Goal: Find specific page/section: Find specific page/section

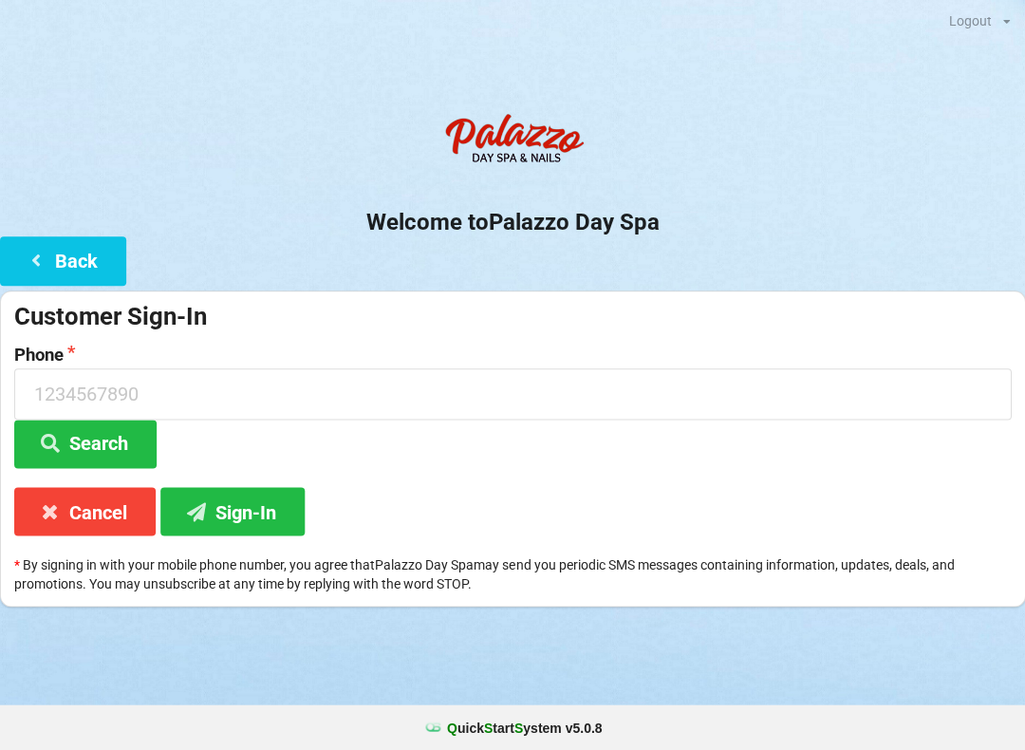
click at [713, 713] on div "Q uick S tart S ystem v 5.0.8" at bounding box center [512, 728] width 1025 height 46
click at [61, 447] on icon at bounding box center [50, 442] width 23 height 16
click at [223, 512] on button "Sign-In" at bounding box center [232, 511] width 144 height 48
click at [85, 519] on button "Cancel" at bounding box center [84, 511] width 141 height 48
click at [251, 516] on button "Sign-In" at bounding box center [232, 511] width 144 height 48
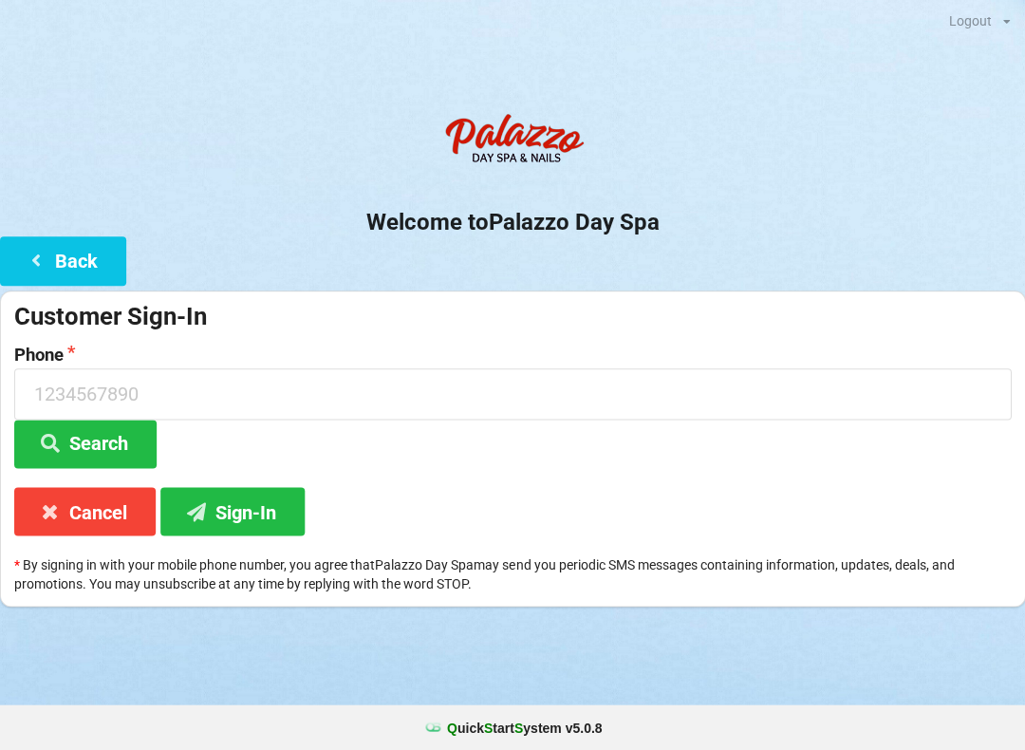
click at [251, 521] on button "Sign-In" at bounding box center [232, 511] width 144 height 48
click at [273, 386] on input at bounding box center [512, 393] width 997 height 50
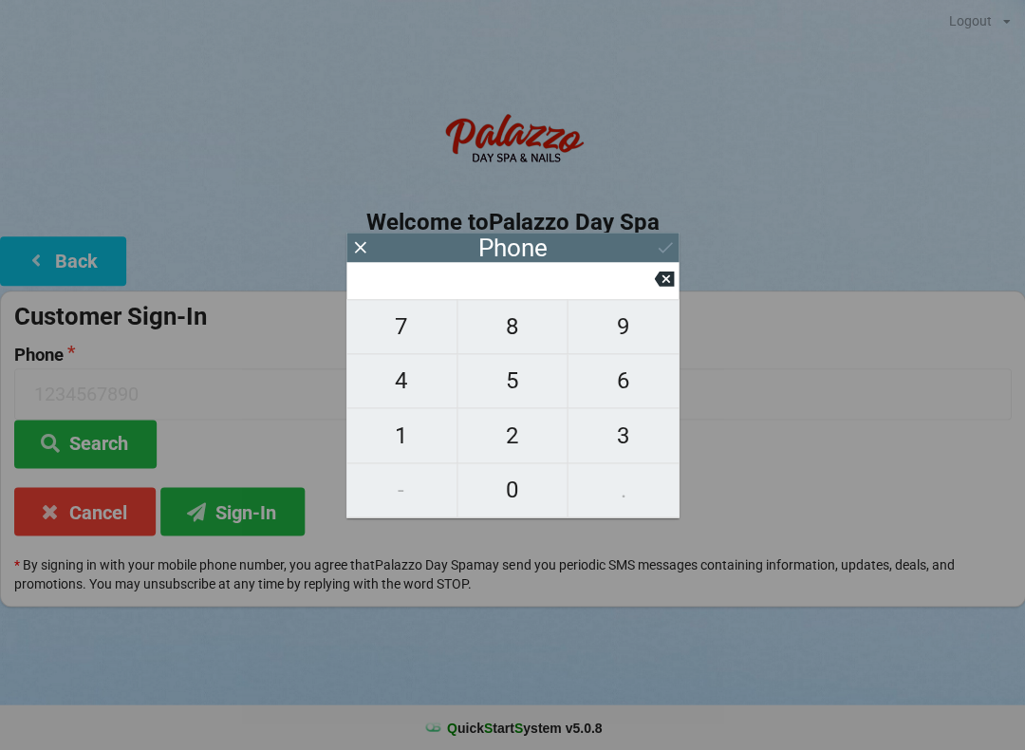
click at [406, 398] on span "4" at bounding box center [402, 381] width 110 height 40
type input "4"
click at [525, 496] on span "0" at bounding box center [513, 490] width 110 height 40
type input "40"
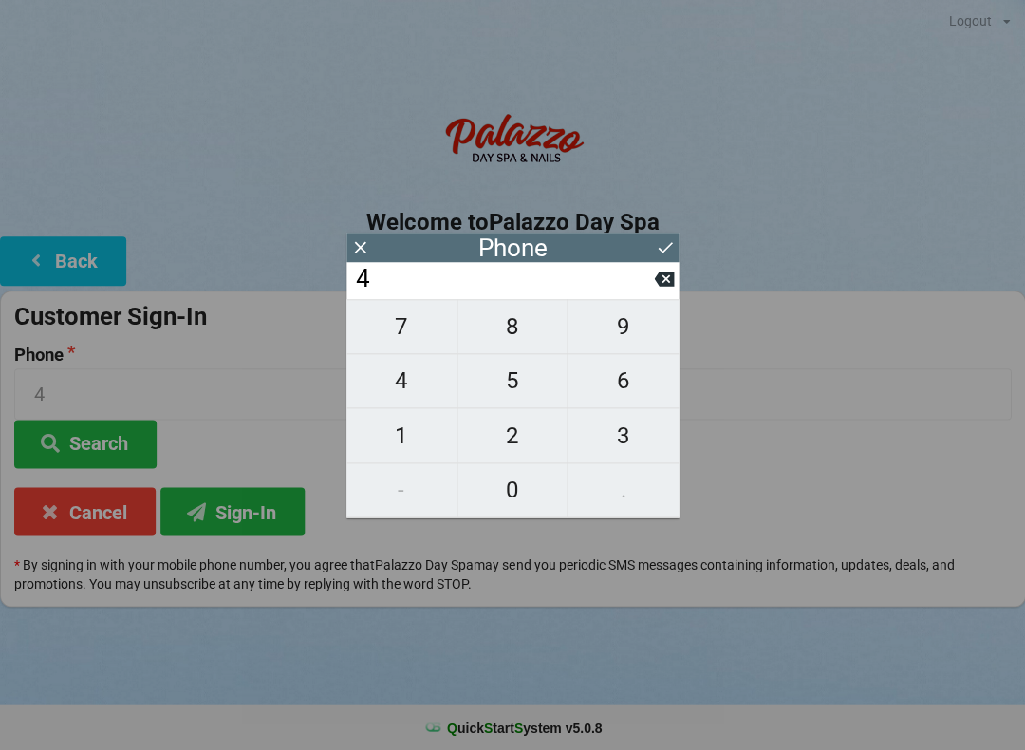
type input "40"
click at [410, 330] on span "7" at bounding box center [402, 327] width 110 height 40
type input "407"
click at [635, 333] on span "9" at bounding box center [623, 327] width 111 height 40
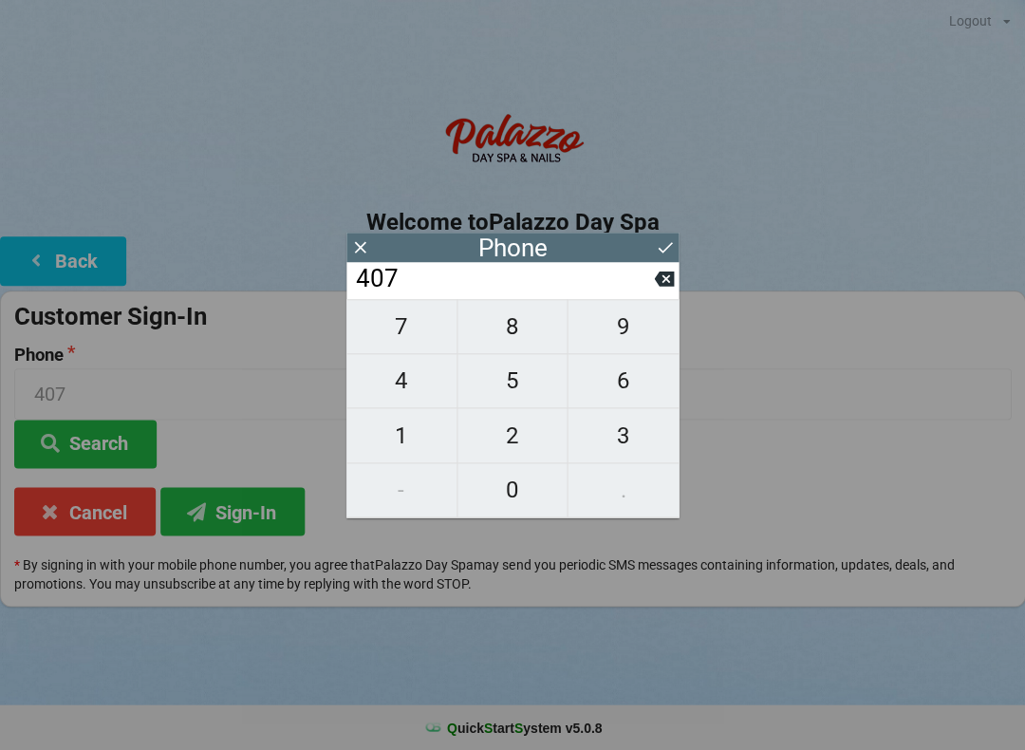
type input "4079"
click at [517, 442] on span "2" at bounding box center [513, 436] width 110 height 40
type input "40792"
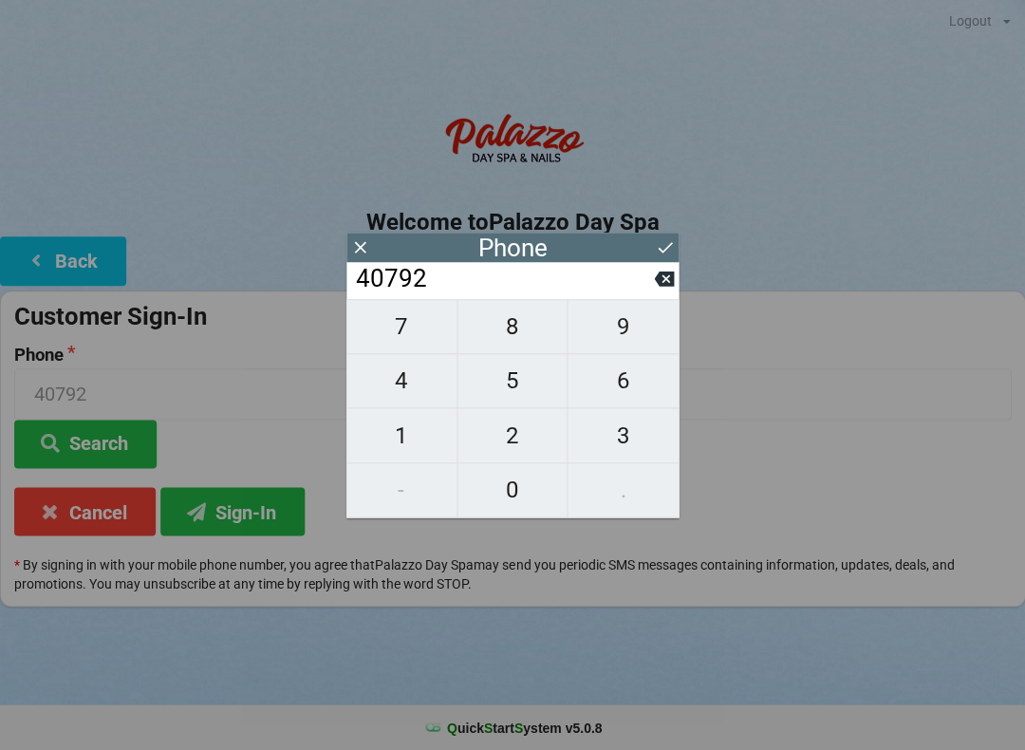
click at [629, 340] on span "9" at bounding box center [623, 327] width 111 height 40
type input "407929"
click at [629, 335] on span "9" at bounding box center [623, 327] width 111 height 40
type input "4079299"
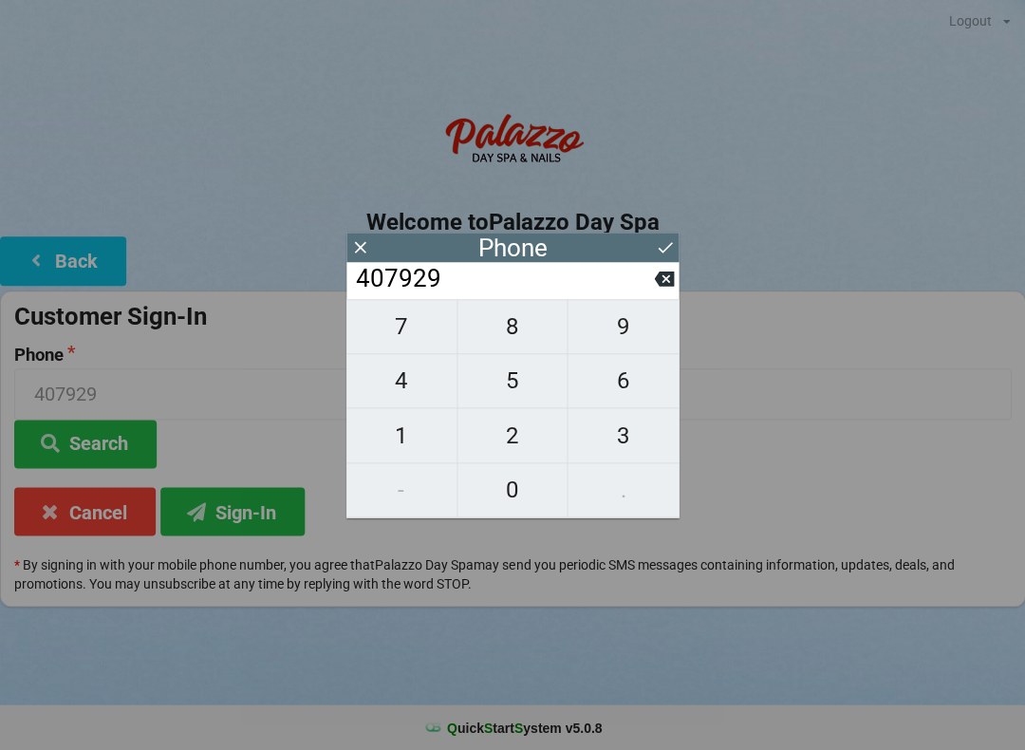
type input "4079299"
click at [624, 347] on span "9" at bounding box center [623, 327] width 111 height 40
type input "40792999"
click at [416, 389] on span "4" at bounding box center [402, 381] width 110 height 40
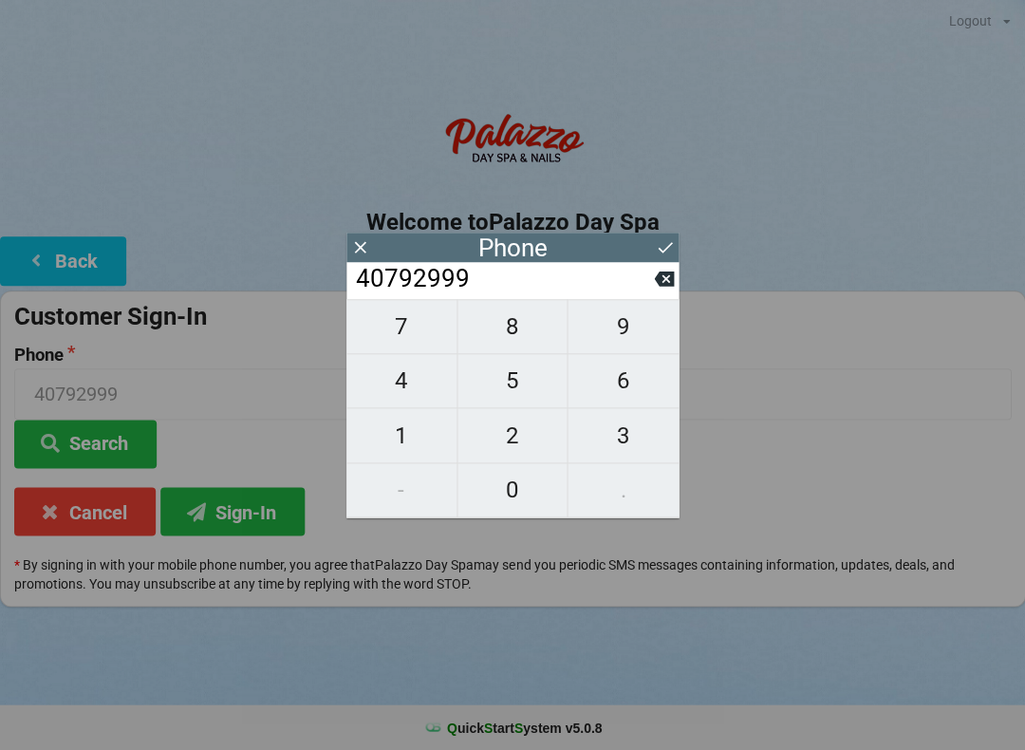
type input "407929994"
click at [392, 390] on span "4" at bounding box center [402, 381] width 110 height 40
type input "4079299944"
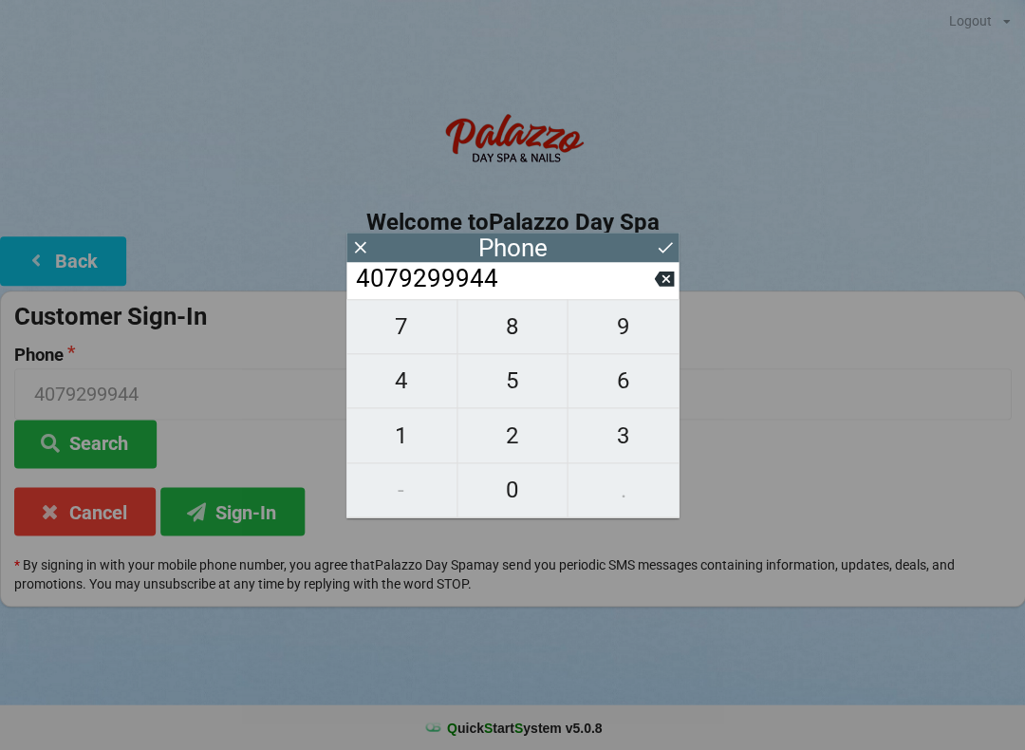
click at [661, 251] on icon at bounding box center [665, 247] width 14 height 11
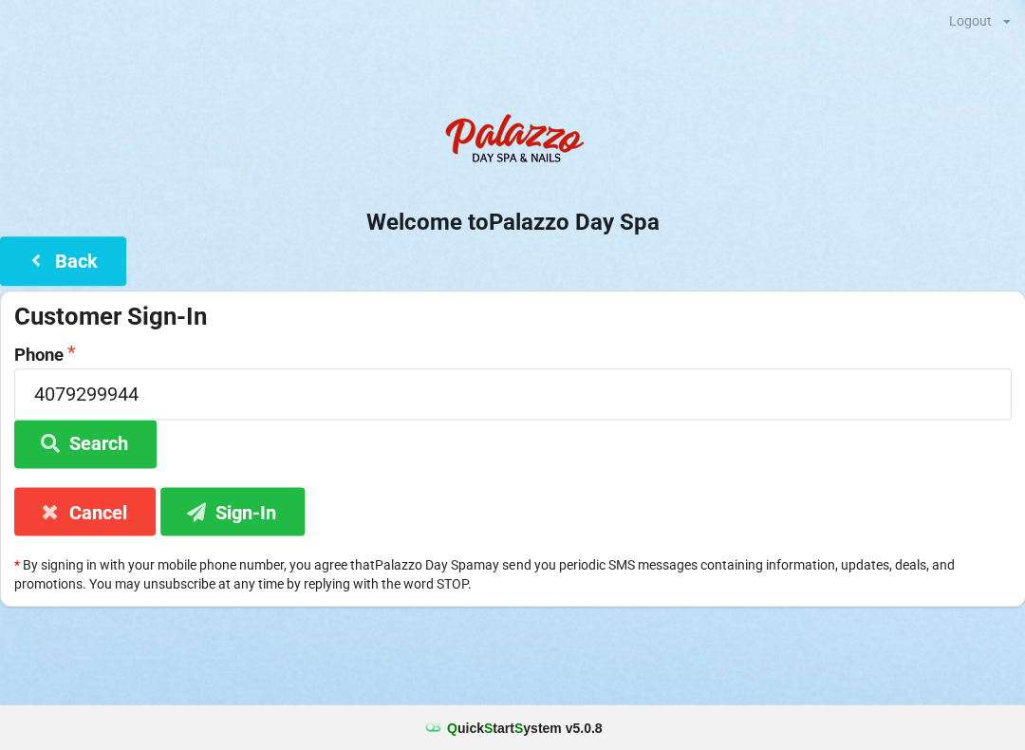
click at [246, 519] on button "Sign-In" at bounding box center [232, 511] width 144 height 48
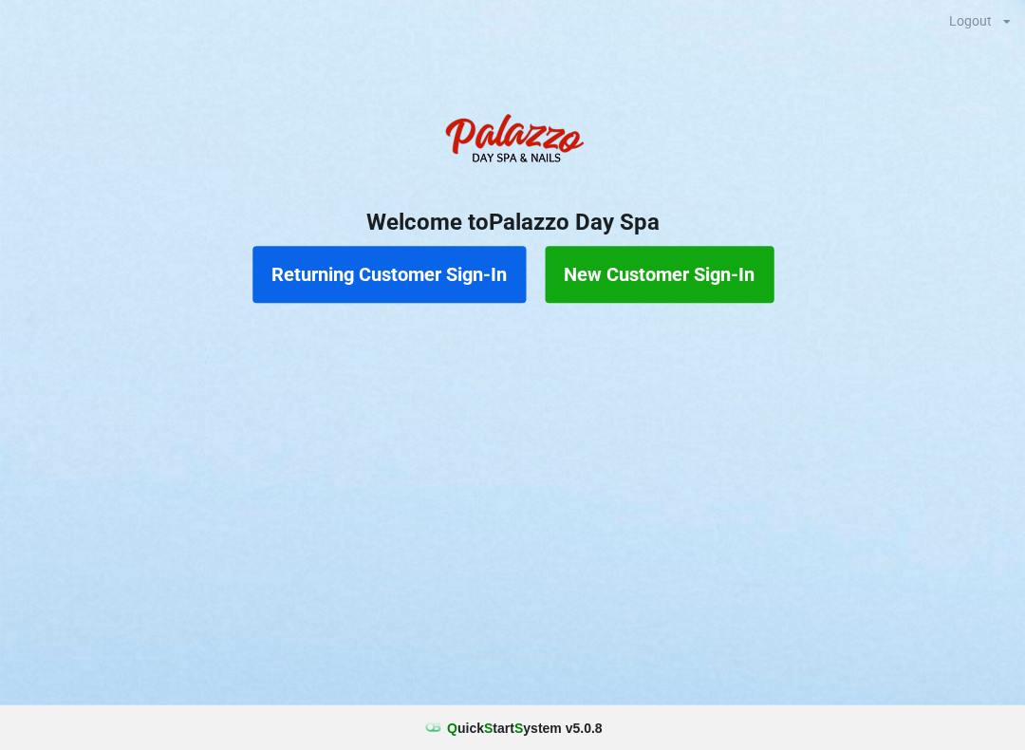
click at [455, 286] on button "Returning Customer Sign-In" at bounding box center [389, 274] width 273 height 57
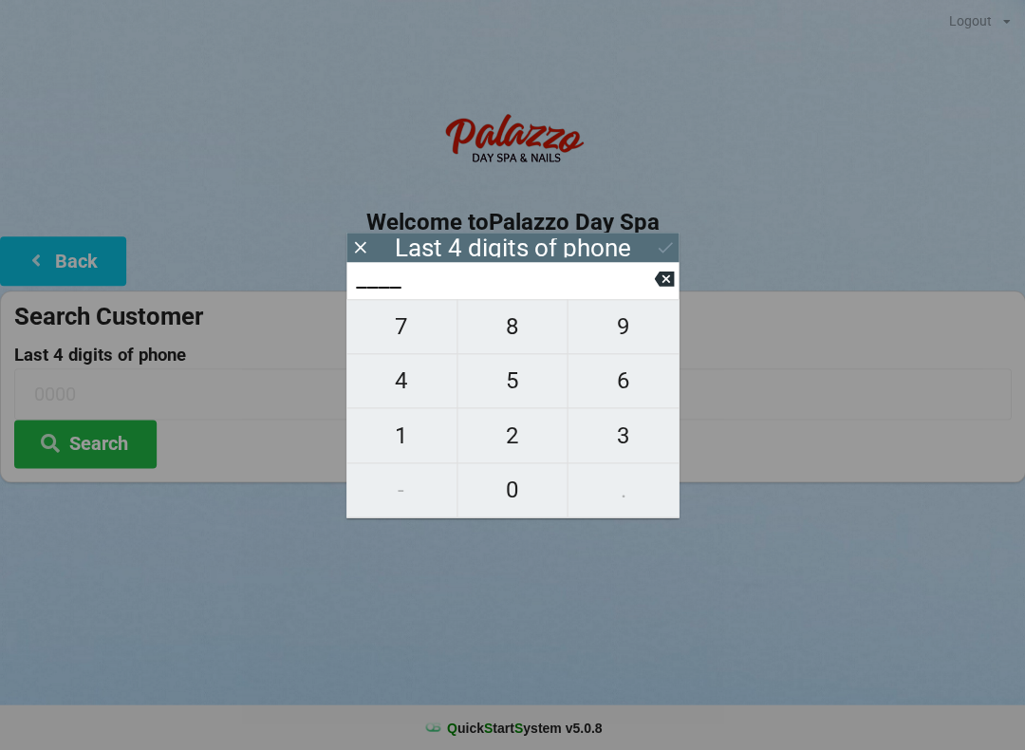
click at [633, 330] on span "9" at bounding box center [623, 327] width 111 height 40
type input "9___"
click at [630, 334] on span "9" at bounding box center [623, 327] width 111 height 40
type input "99__"
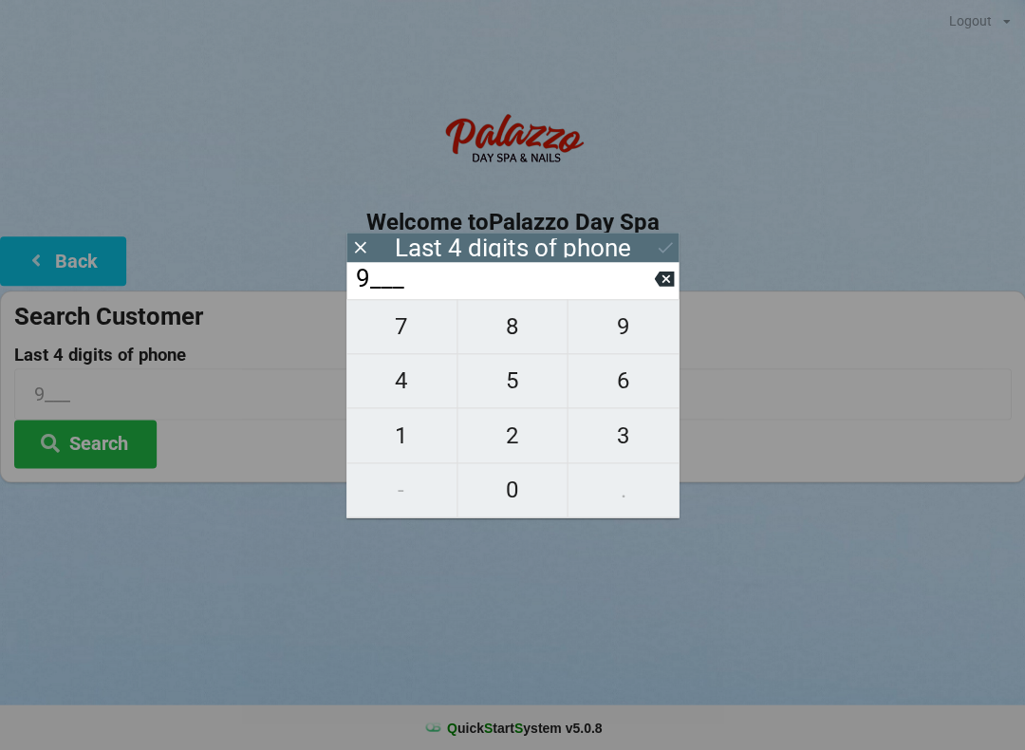
type input "99__"
click at [413, 389] on span "4" at bounding box center [402, 381] width 110 height 40
type input "994_"
click at [404, 397] on span "4" at bounding box center [402, 381] width 110 height 40
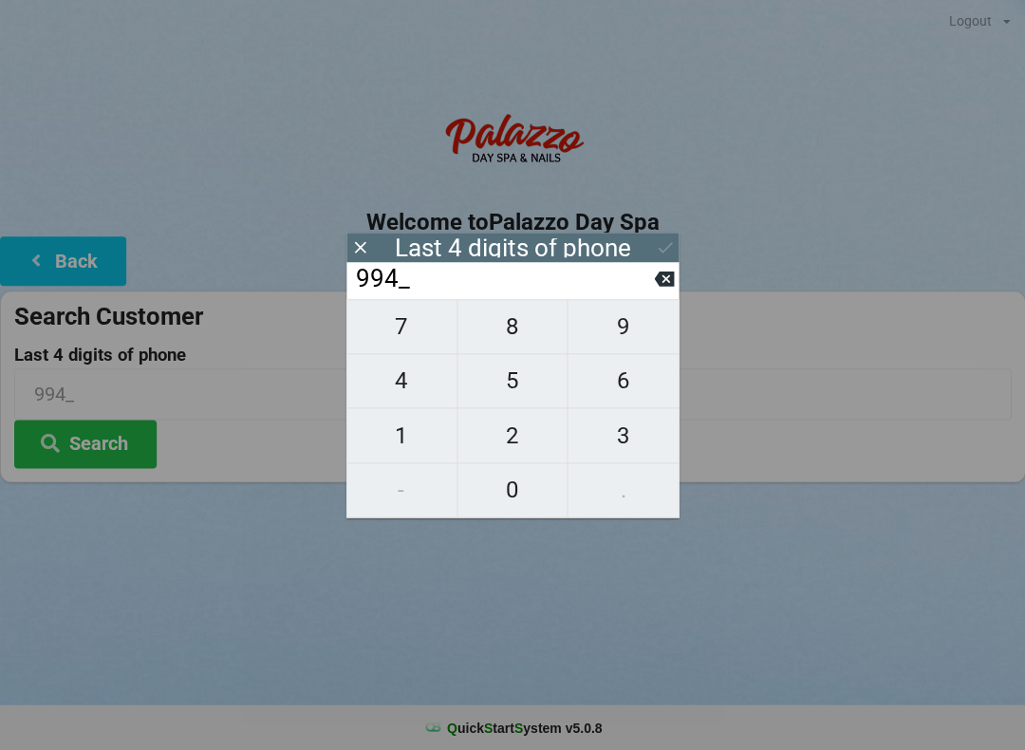
type input "9944"
click at [660, 252] on icon at bounding box center [665, 247] width 20 height 20
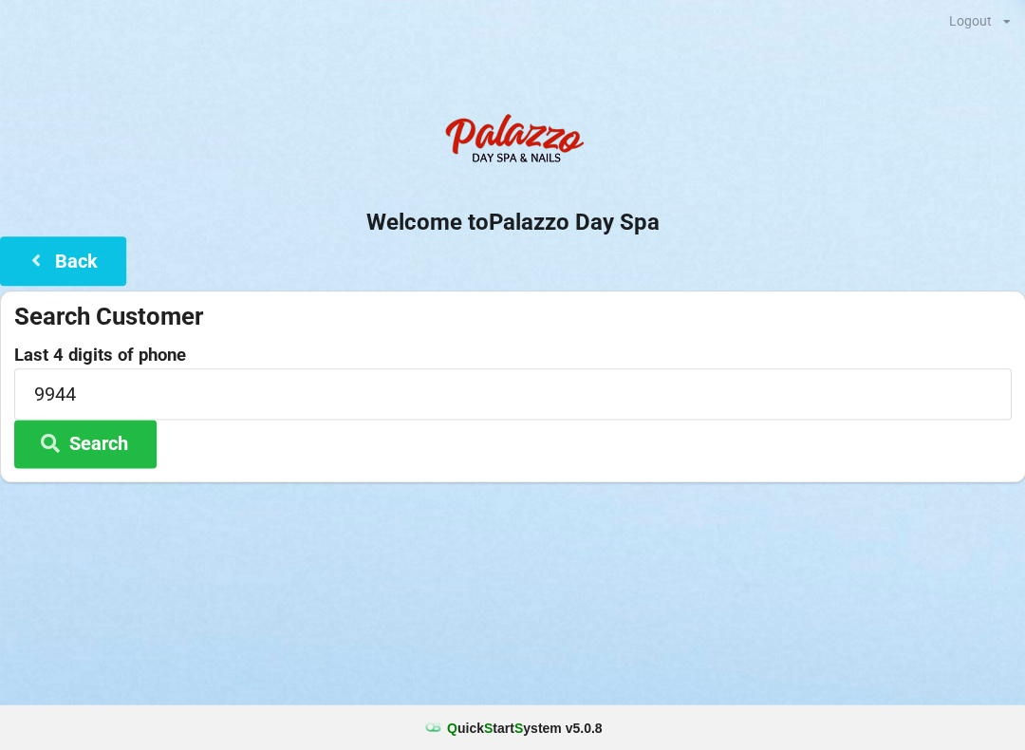
click at [122, 445] on button "Search" at bounding box center [85, 444] width 142 height 48
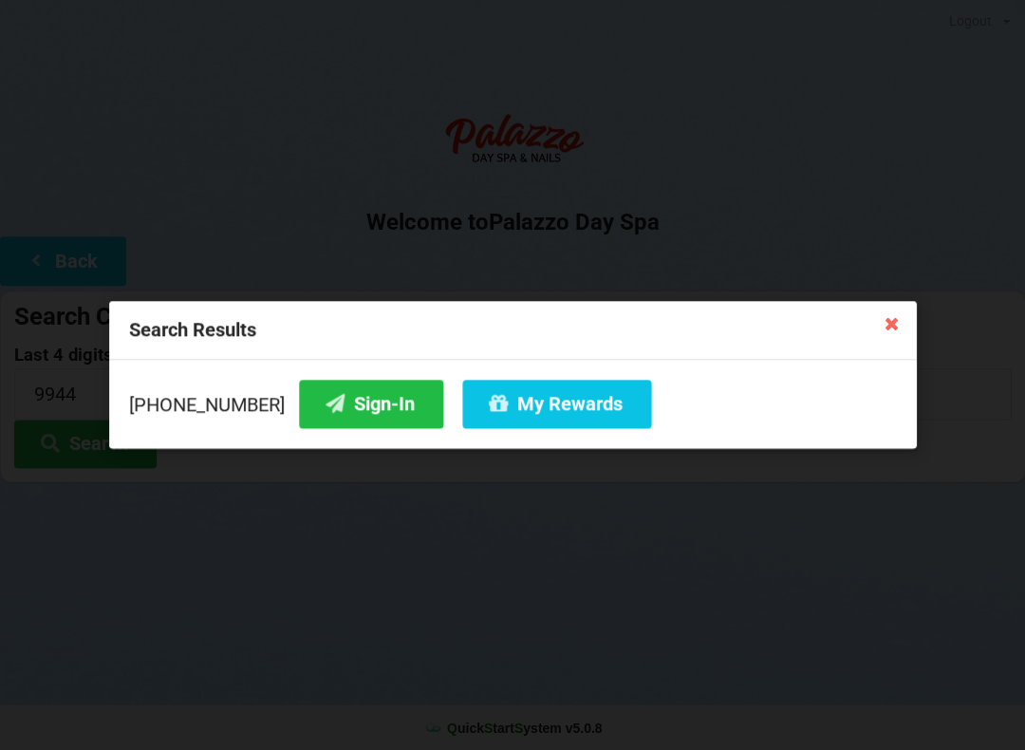
click at [353, 408] on button "Sign-In" at bounding box center [371, 404] width 144 height 48
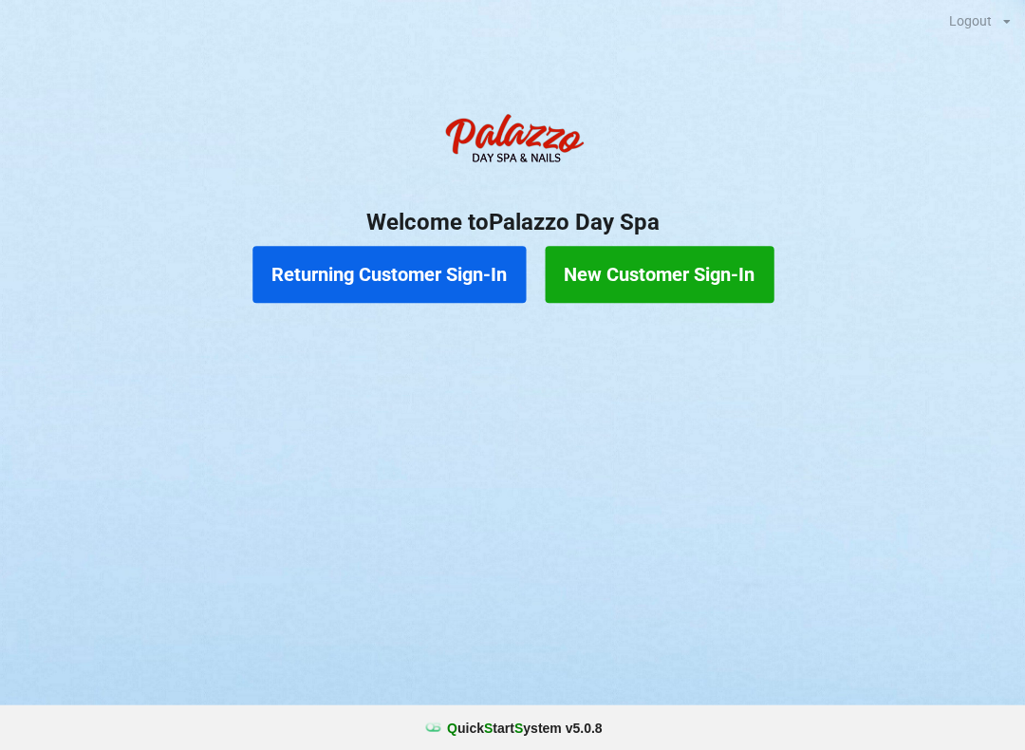
click at [439, 276] on button "Returning Customer Sign-In" at bounding box center [389, 274] width 273 height 57
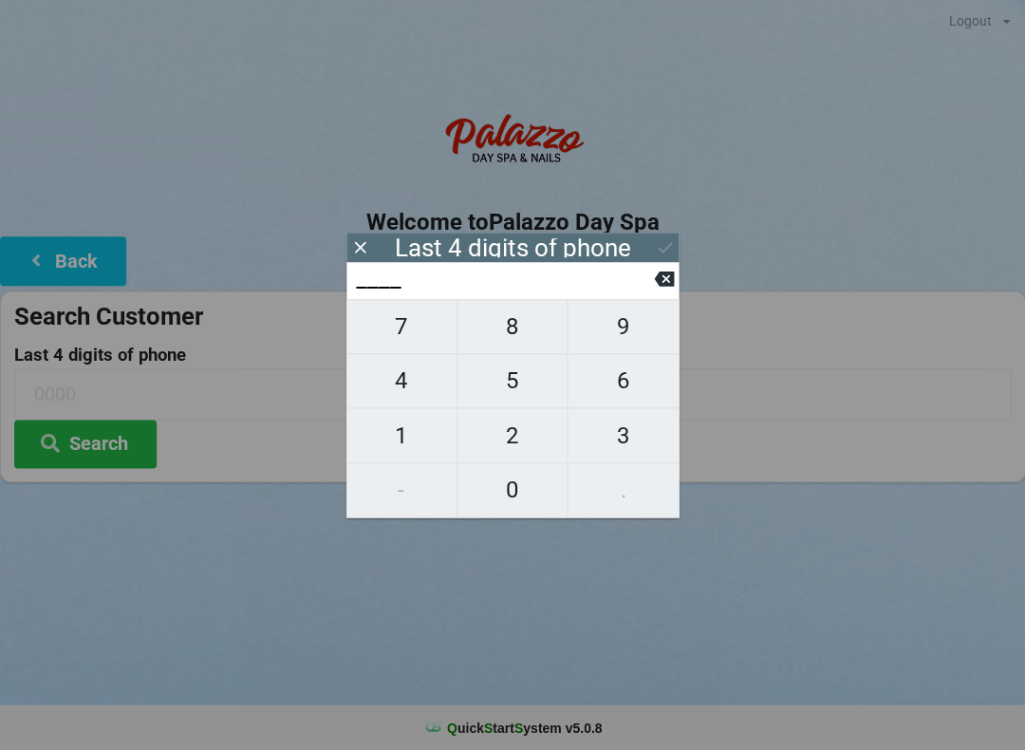
click at [404, 387] on span "4" at bounding box center [402, 381] width 110 height 40
type input "4___"
click at [612, 453] on span "3" at bounding box center [623, 436] width 111 height 40
type input "43__"
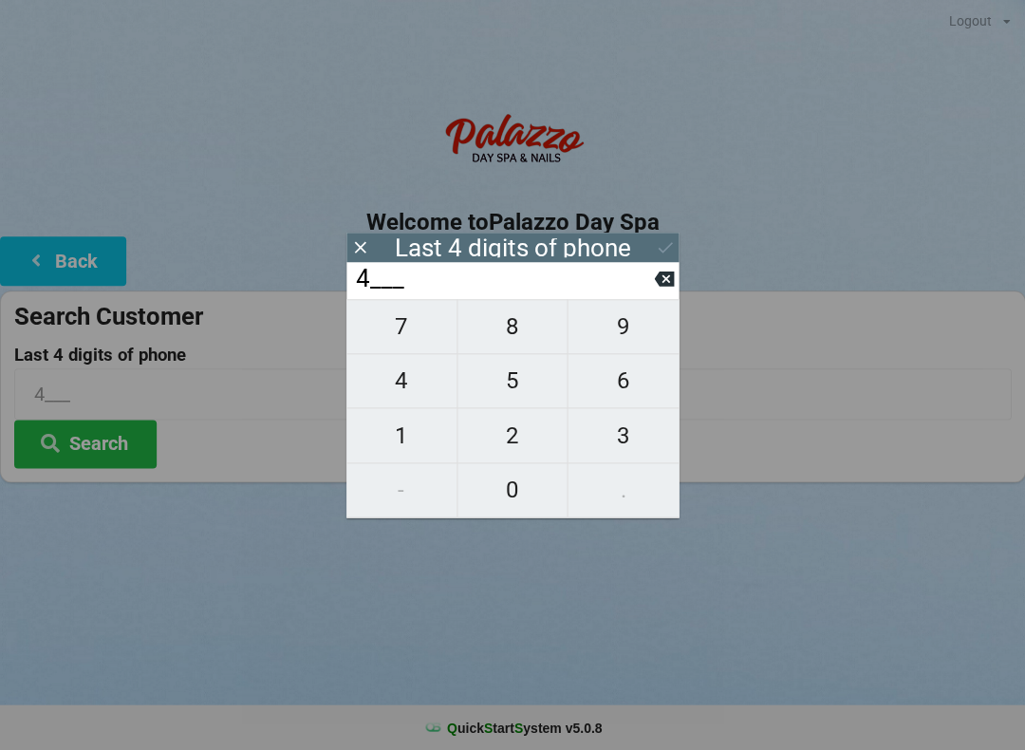
type input "43__"
click at [528, 344] on span "8" at bounding box center [513, 327] width 110 height 40
type input "438_"
click at [524, 331] on span "8" at bounding box center [513, 327] width 110 height 40
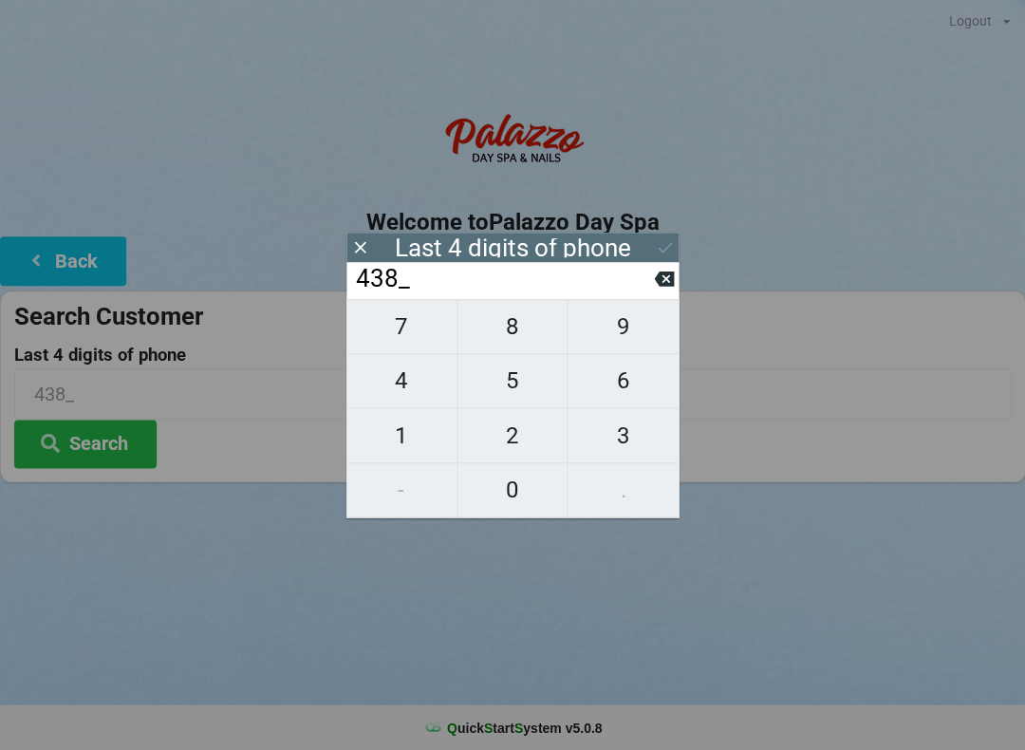
type input "4388"
click at [136, 424] on button "Search" at bounding box center [85, 444] width 142 height 48
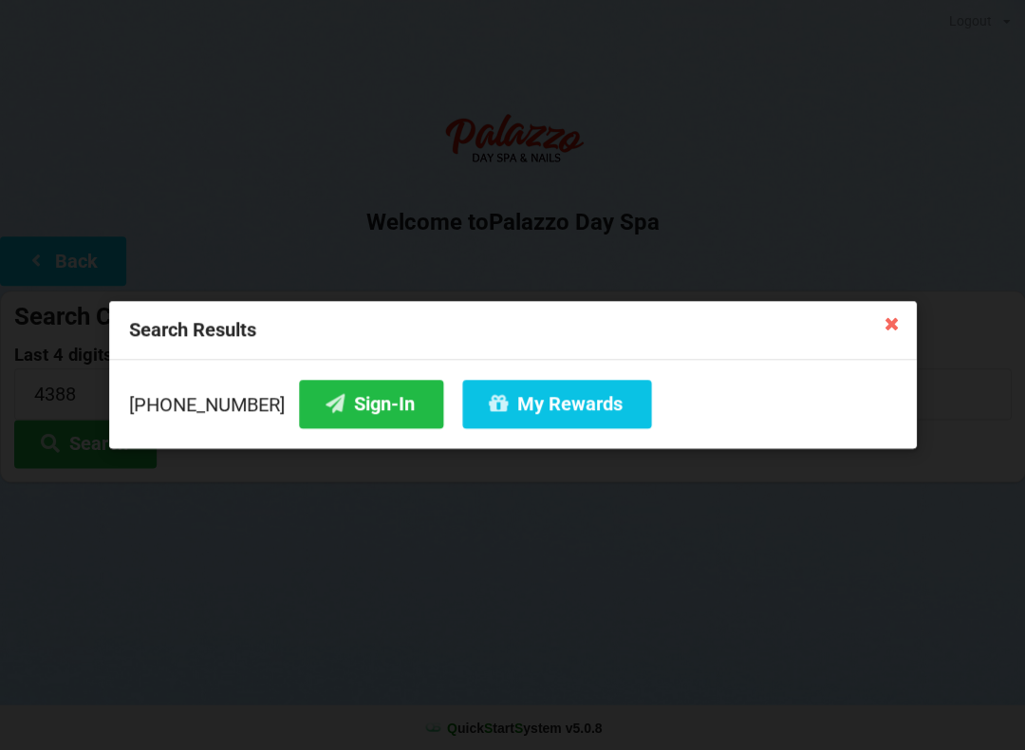
click at [382, 404] on button "Sign-In" at bounding box center [371, 404] width 144 height 48
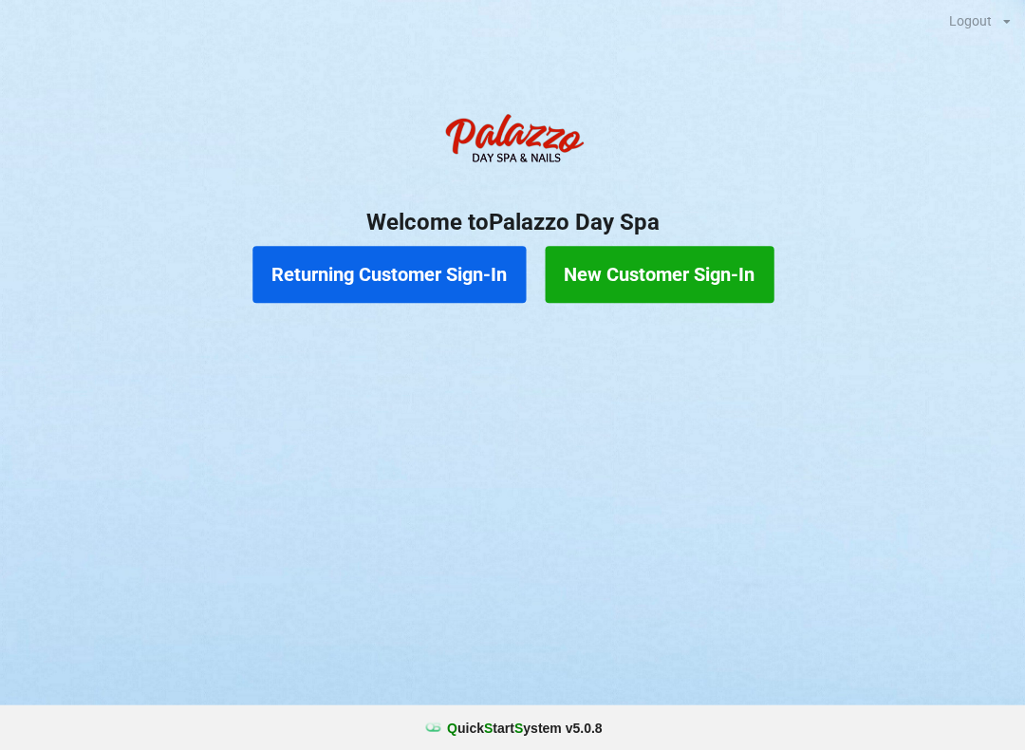
click at [352, 272] on button "Returning Customer Sign-In" at bounding box center [389, 274] width 273 height 57
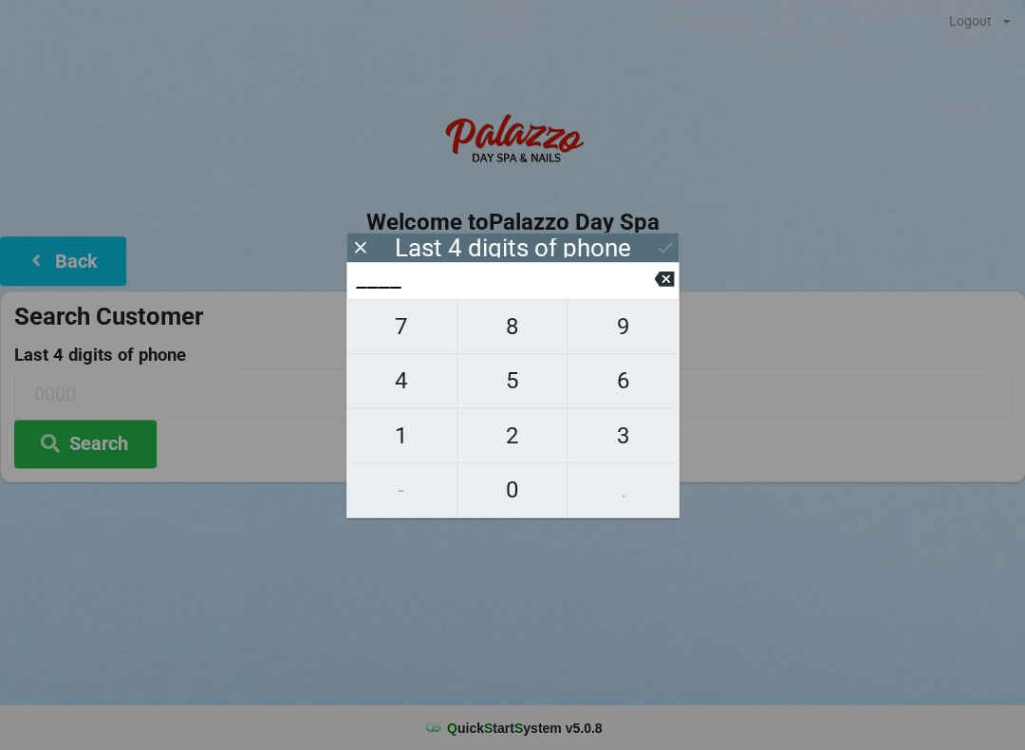
click at [402, 390] on span "4" at bounding box center [402, 381] width 110 height 40
type input "4___"
click at [624, 445] on span "3" at bounding box center [623, 436] width 111 height 40
type input "43__"
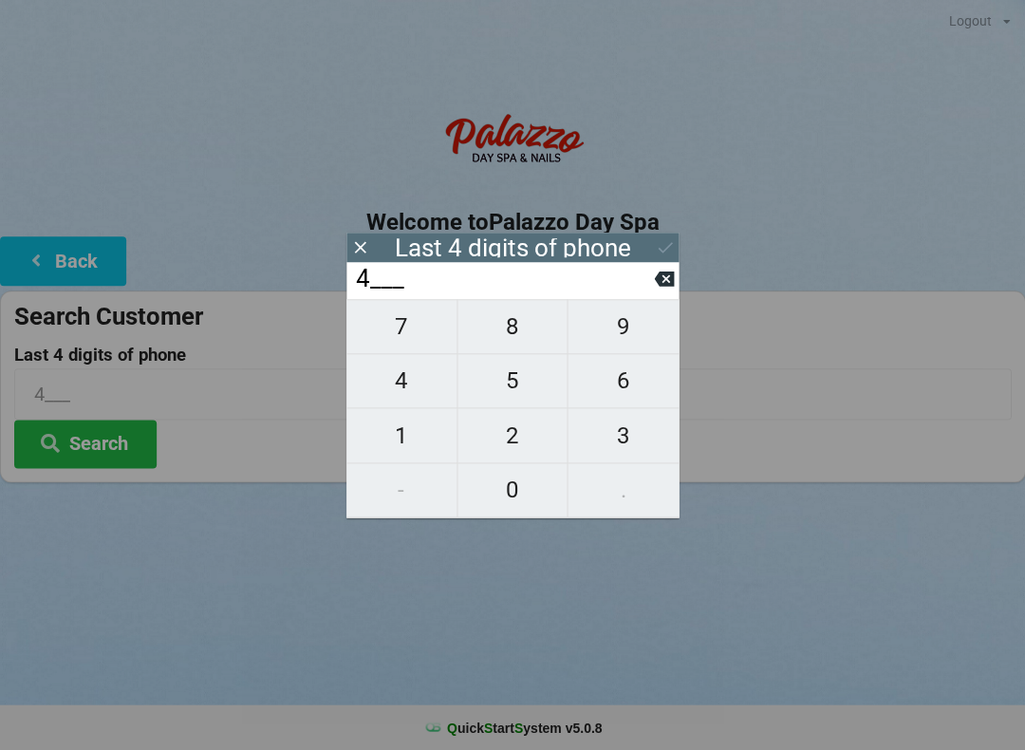
type input "43__"
click at [507, 329] on span "8" at bounding box center [513, 327] width 110 height 40
type input "438_"
click at [508, 329] on span "8" at bounding box center [513, 327] width 110 height 40
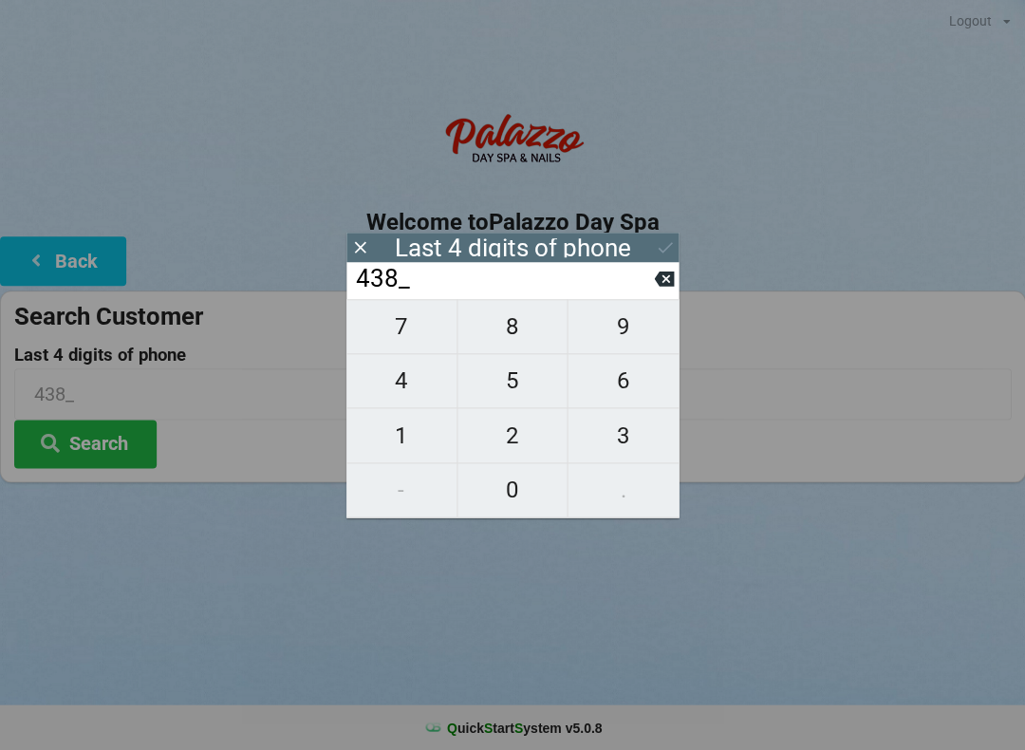
type input "4388"
click at [60, 434] on icon at bounding box center [50, 442] width 23 height 16
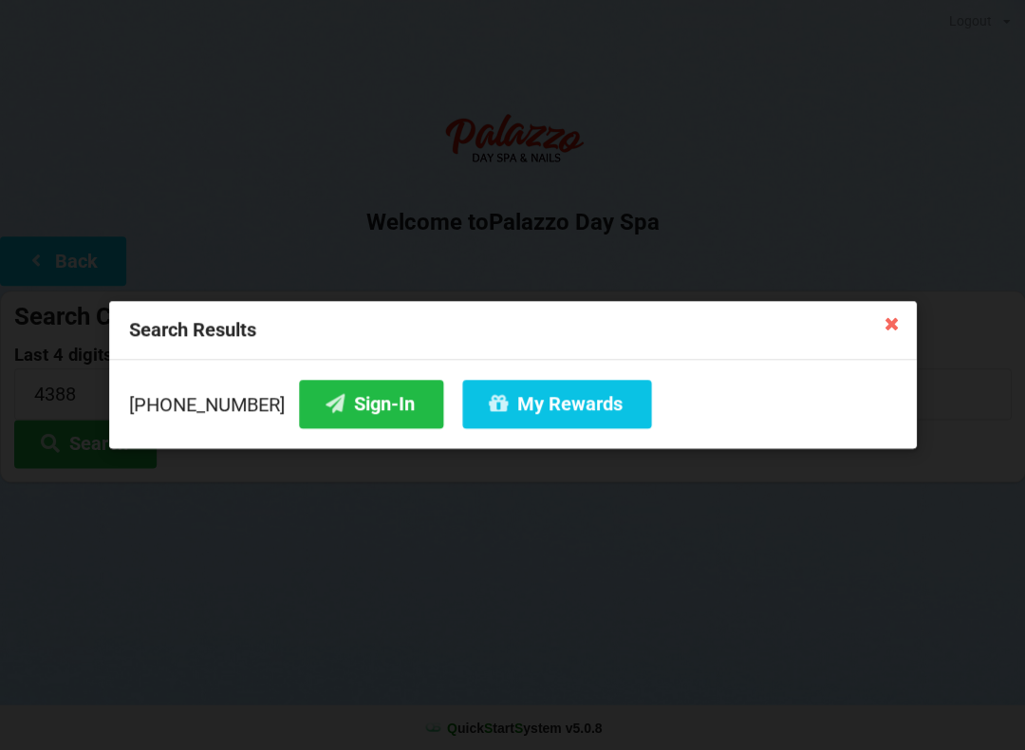
click at [351, 395] on button "Sign-In" at bounding box center [371, 404] width 144 height 48
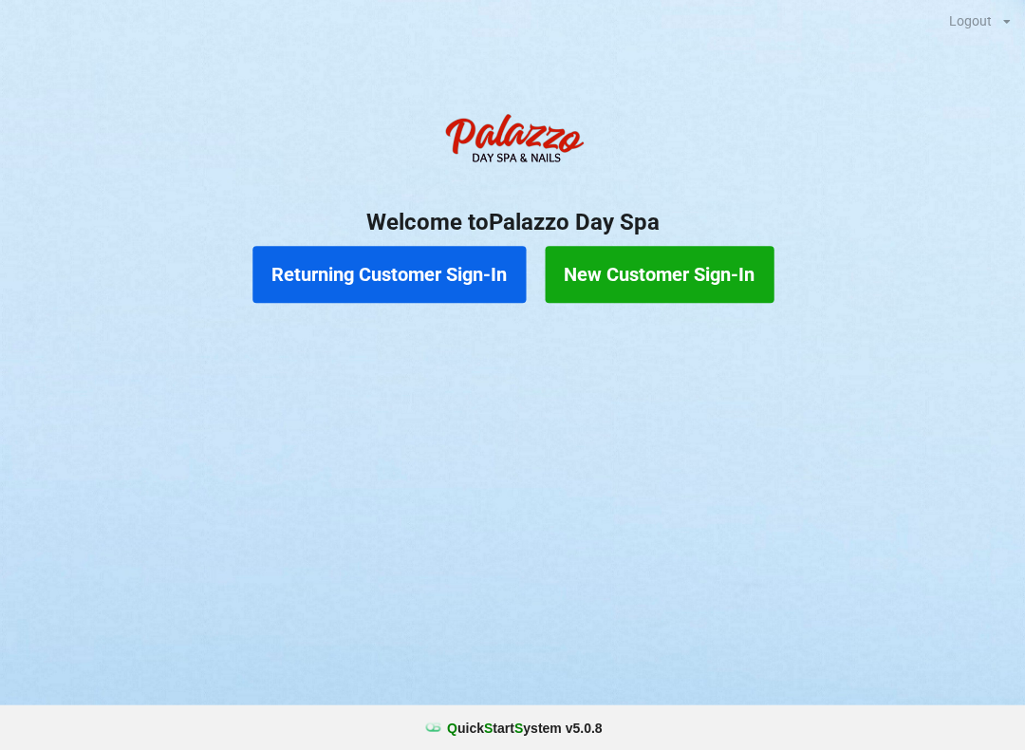
click at [410, 280] on button "Returning Customer Sign-In" at bounding box center [389, 274] width 273 height 57
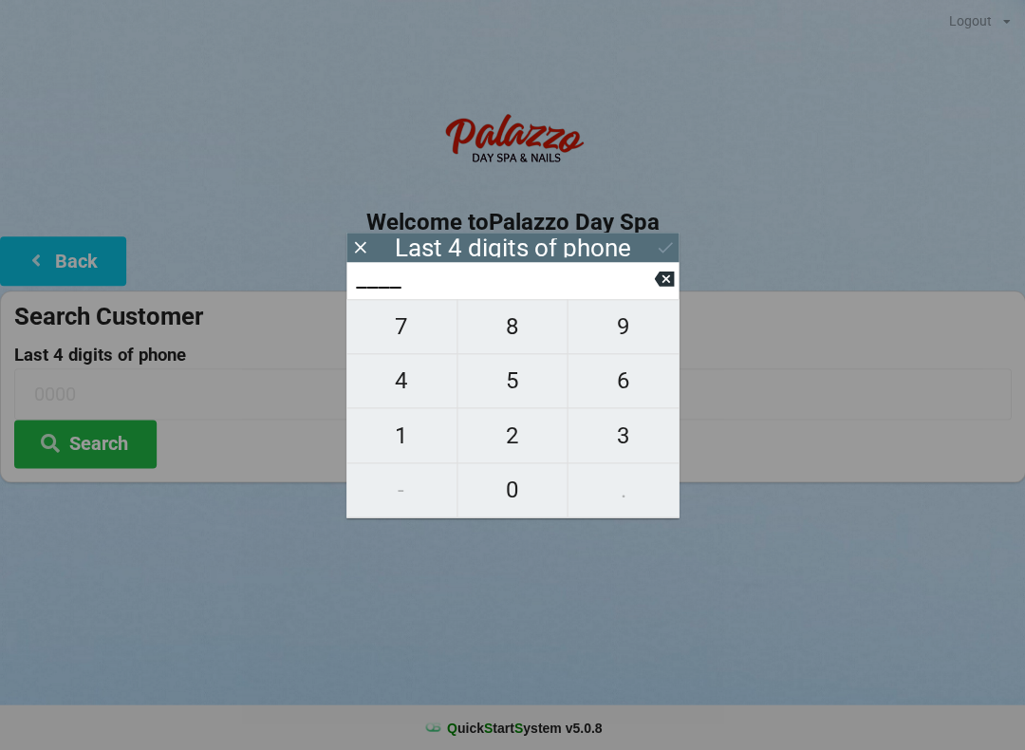
click at [394, 336] on span "7" at bounding box center [402, 327] width 110 height 40
type input "7___"
click at [639, 378] on span "6" at bounding box center [623, 381] width 111 height 40
type input "76__"
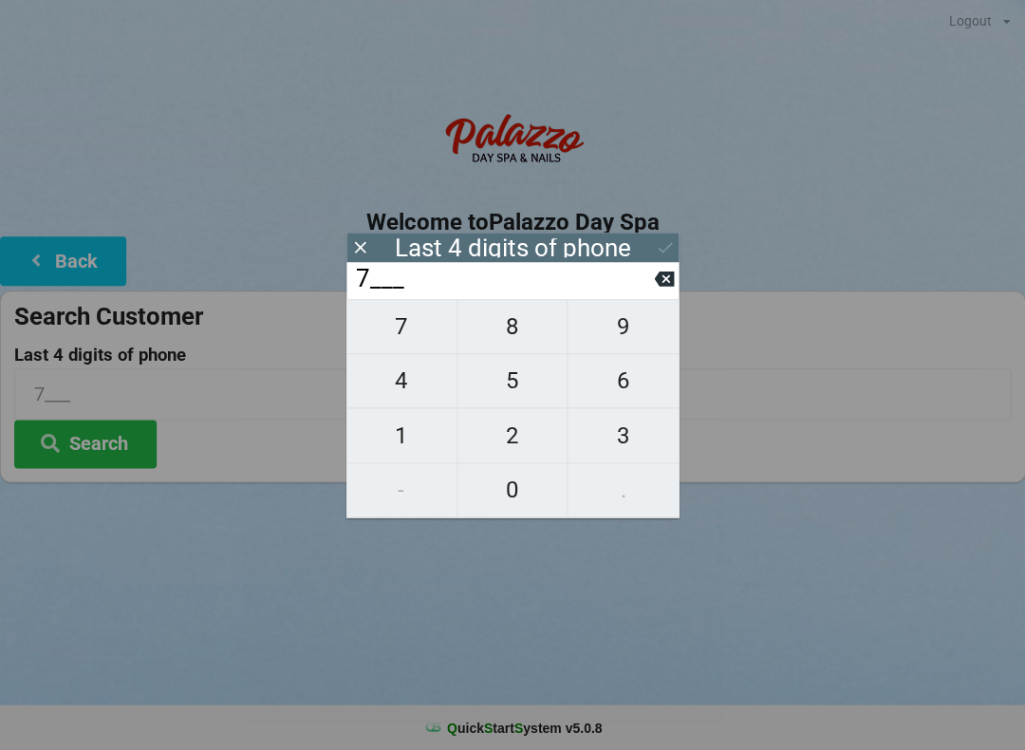
type input "76__"
click at [633, 329] on span "9" at bounding box center [623, 327] width 111 height 40
type input "769_"
click at [511, 483] on span "0" at bounding box center [513, 490] width 110 height 40
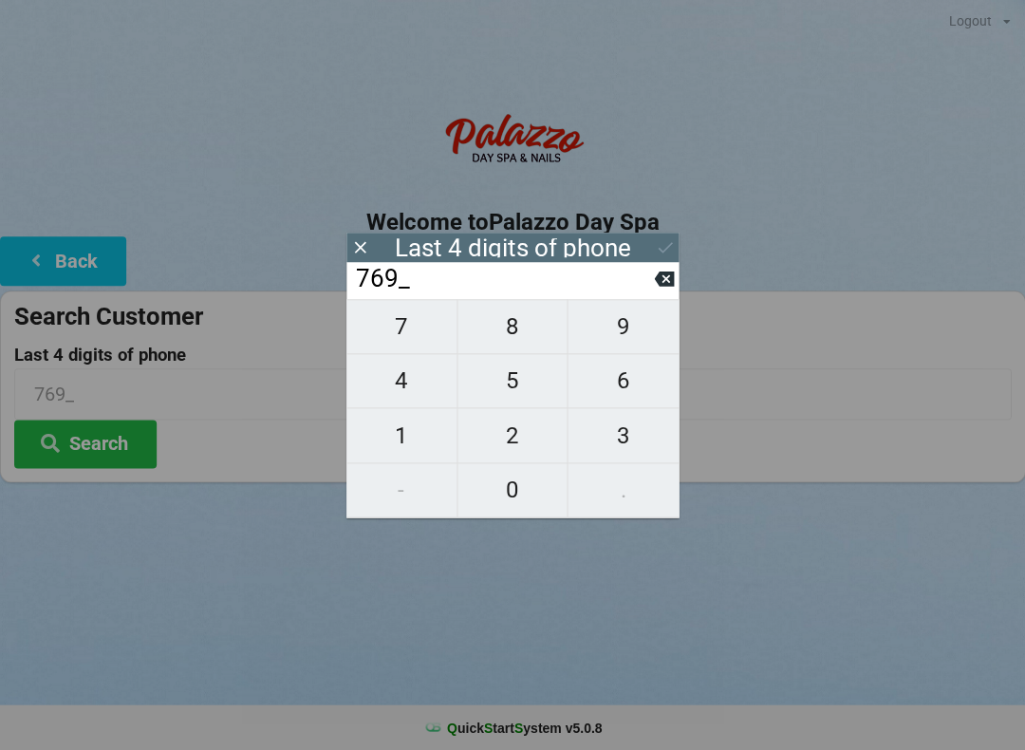
type input "7690"
click at [100, 434] on button "Search" at bounding box center [85, 444] width 142 height 48
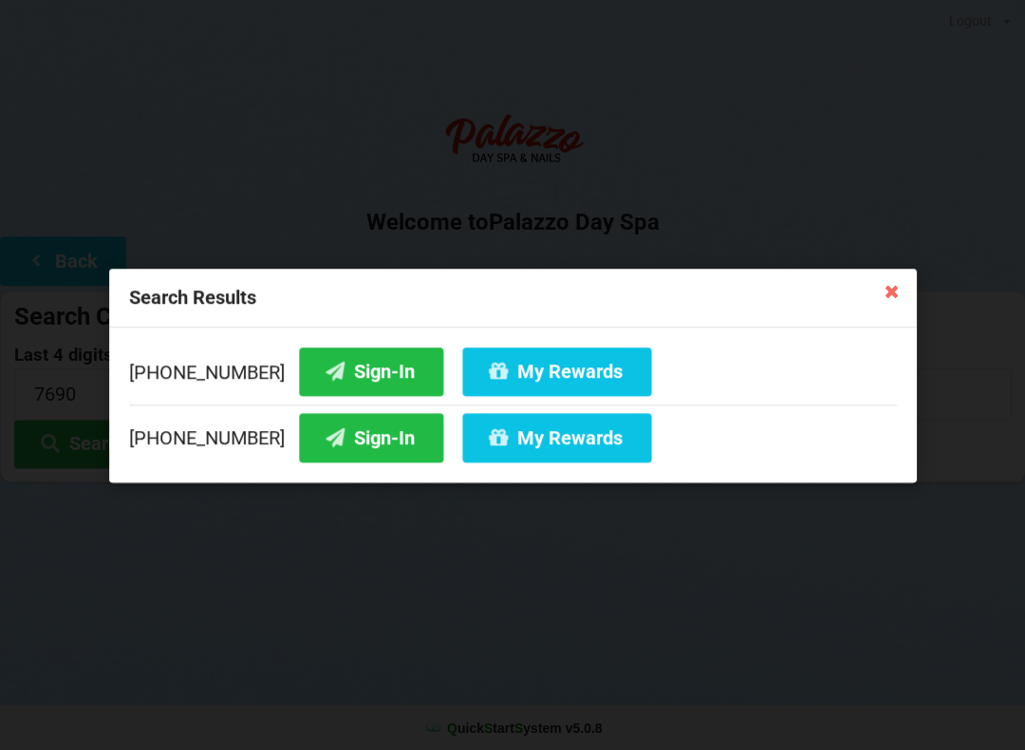
click at [359, 439] on button "Sign-In" at bounding box center [371, 437] width 144 height 48
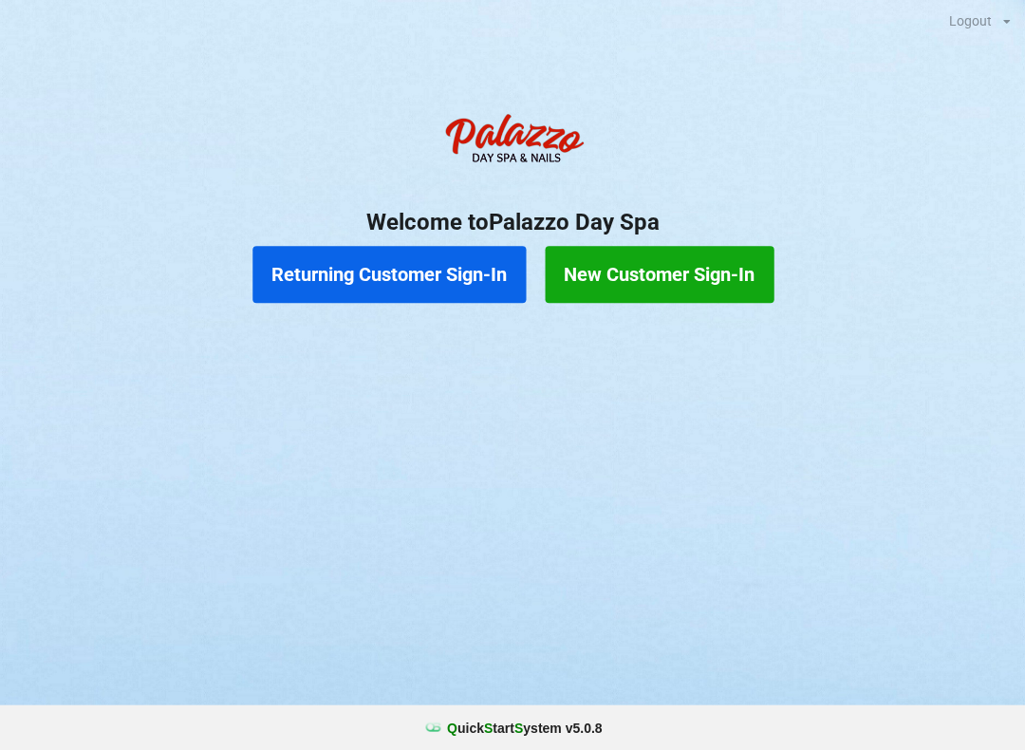
click at [401, 271] on button "Returning Customer Sign-In" at bounding box center [389, 274] width 273 height 57
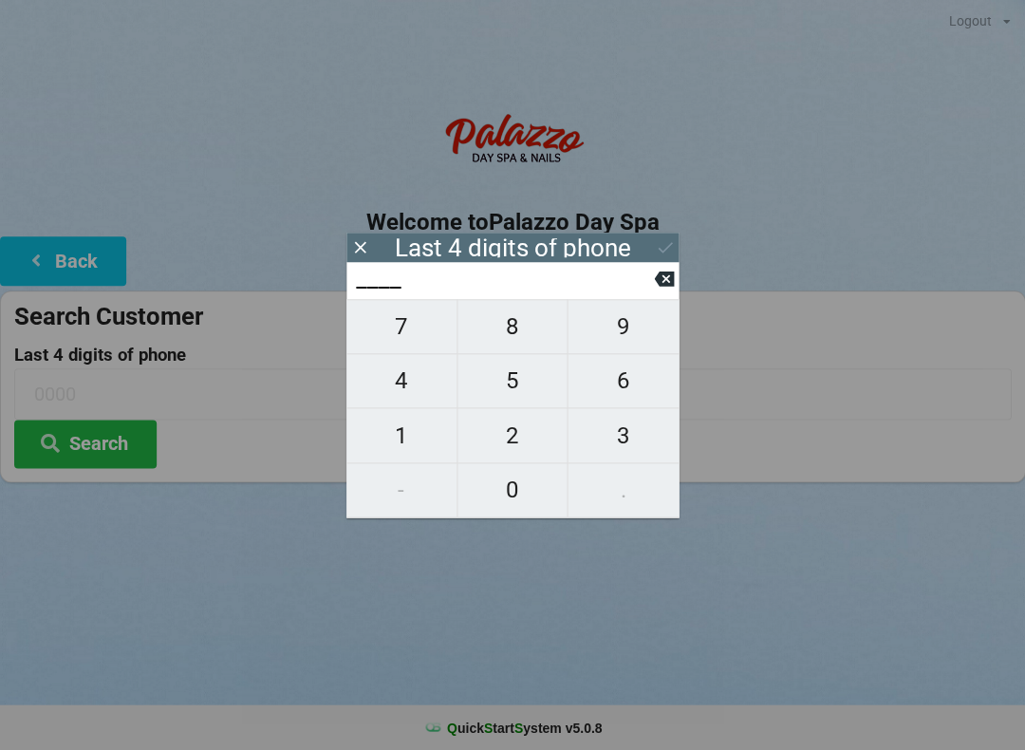
click at [496, 424] on span "2" at bounding box center [513, 436] width 110 height 40
type input "2___"
click at [612, 435] on span "3" at bounding box center [623, 436] width 111 height 40
type input "23__"
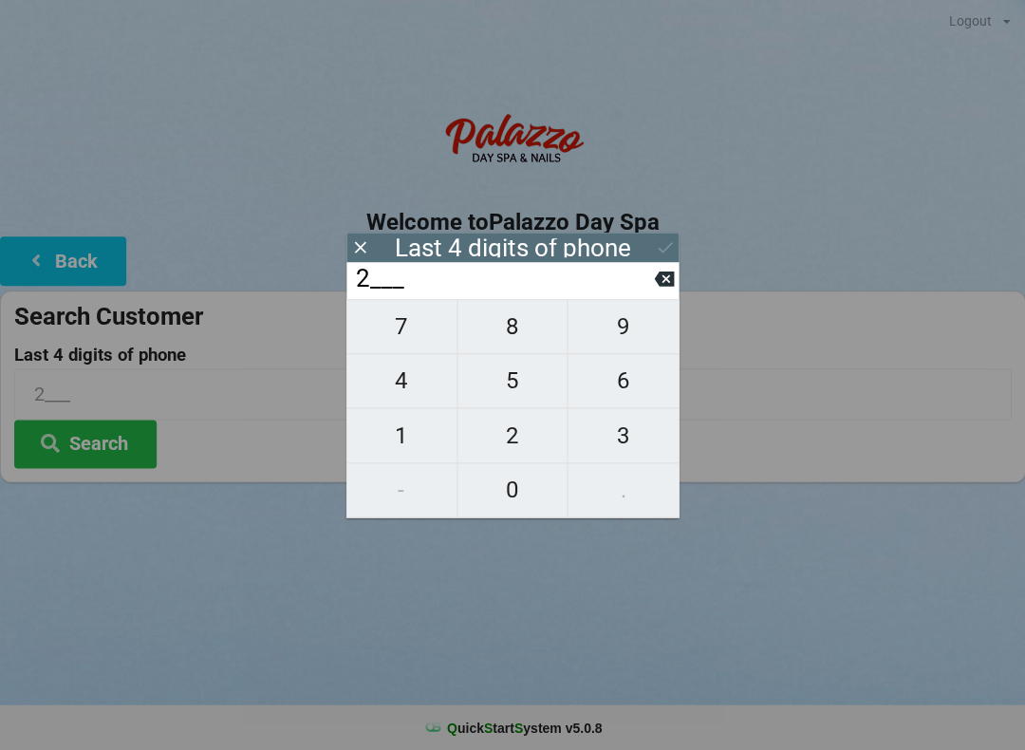
type input "23__"
click at [403, 374] on span "4" at bounding box center [402, 381] width 110 height 40
type input "234_"
click at [611, 347] on span "9" at bounding box center [623, 327] width 111 height 40
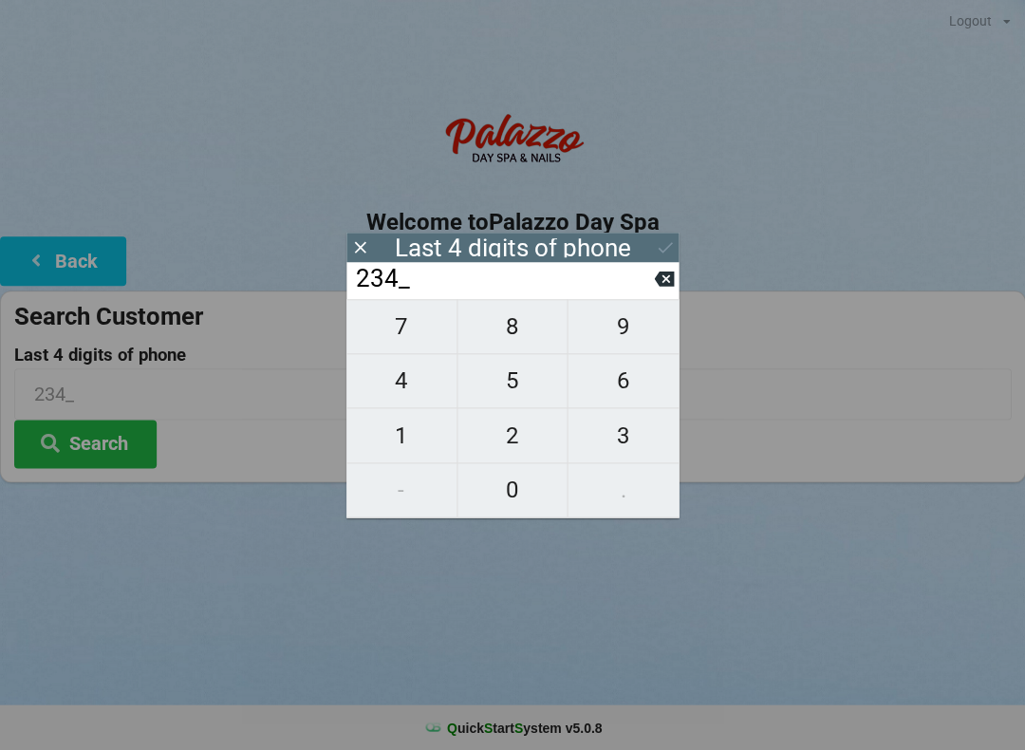
type input "2349"
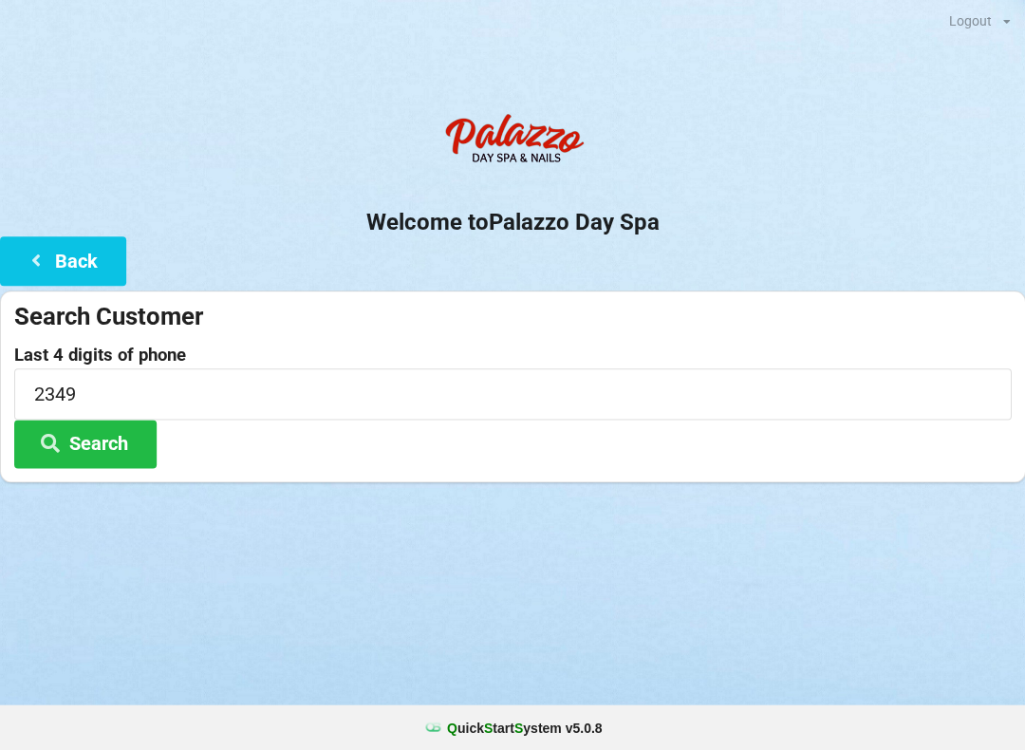
click at [110, 454] on button "Search" at bounding box center [85, 444] width 142 height 48
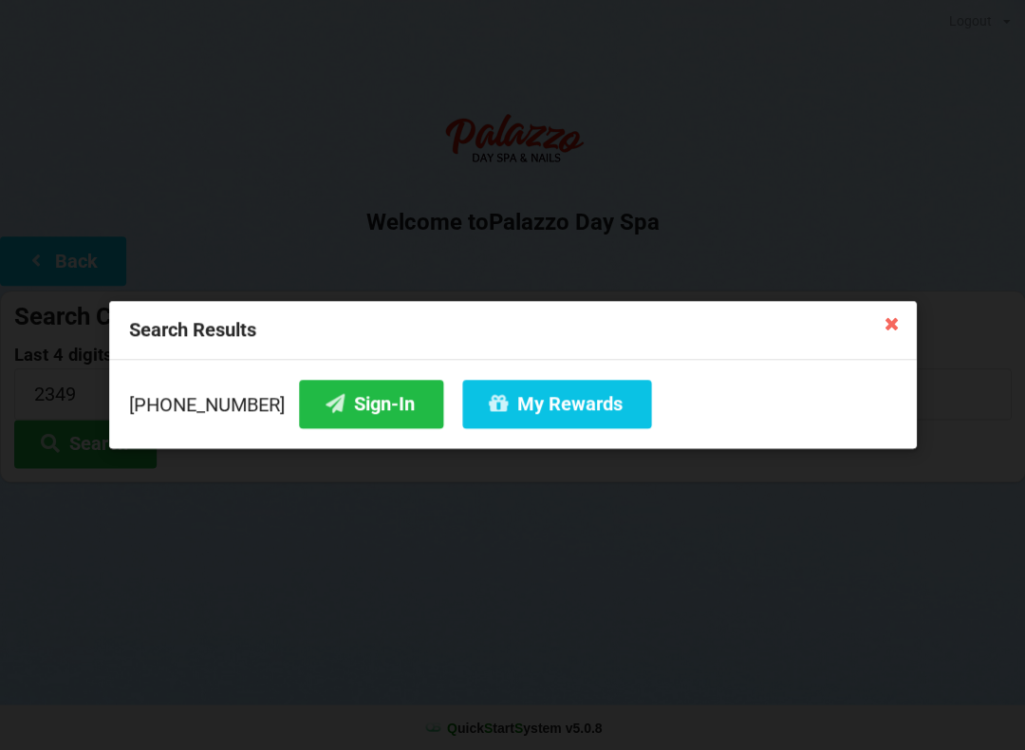
click at [528, 411] on button "My Rewards" at bounding box center [556, 404] width 189 height 48
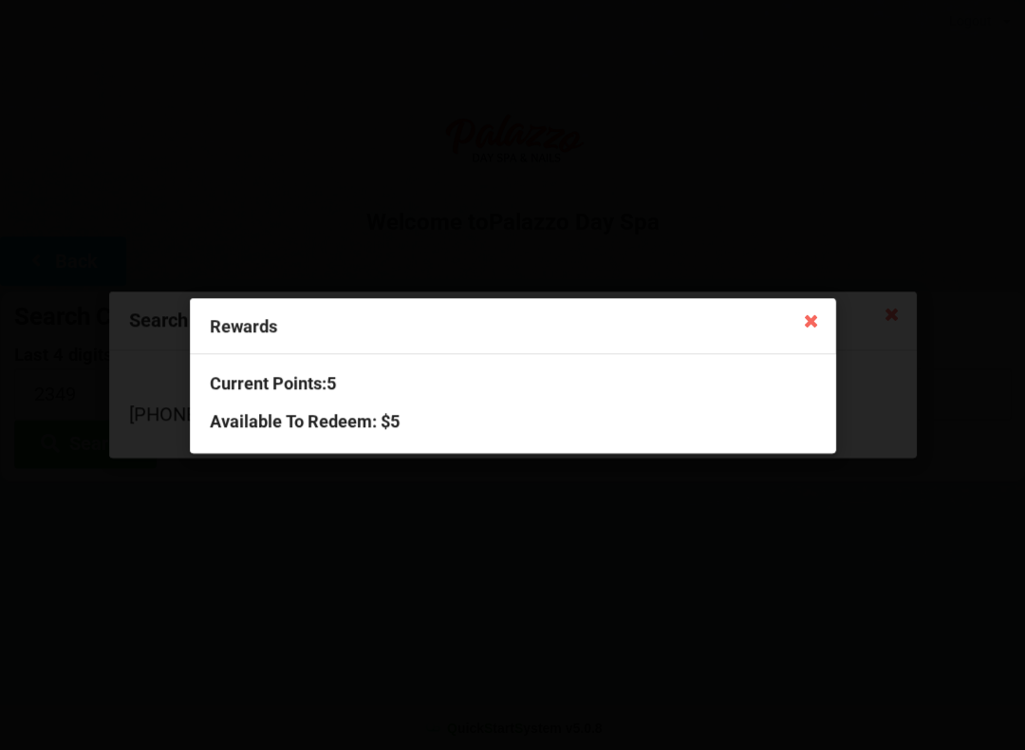
click at [822, 318] on icon at bounding box center [811, 320] width 30 height 30
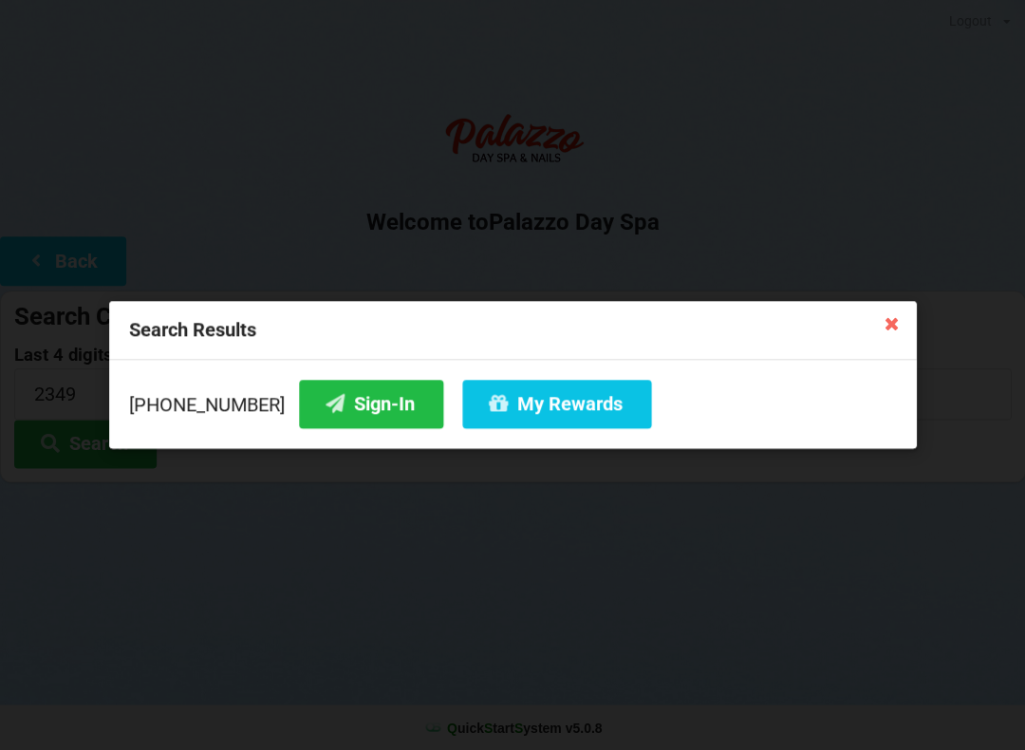
click at [346, 413] on button "Sign-In" at bounding box center [371, 404] width 144 height 48
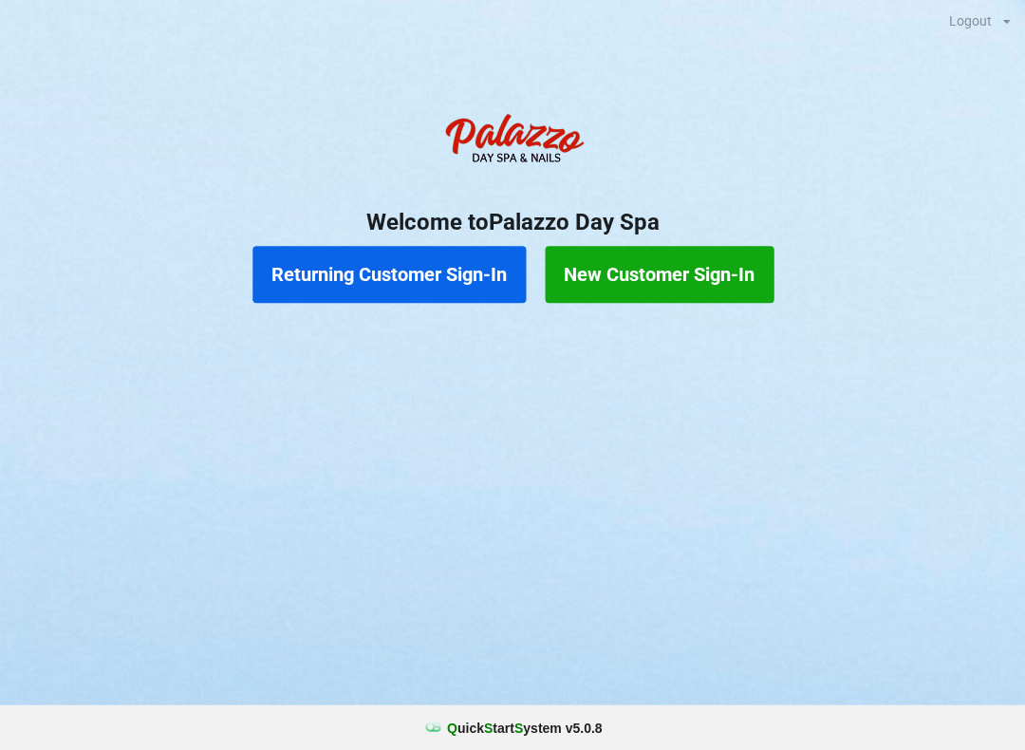
click at [404, 269] on button "Returning Customer Sign-In" at bounding box center [389, 274] width 273 height 57
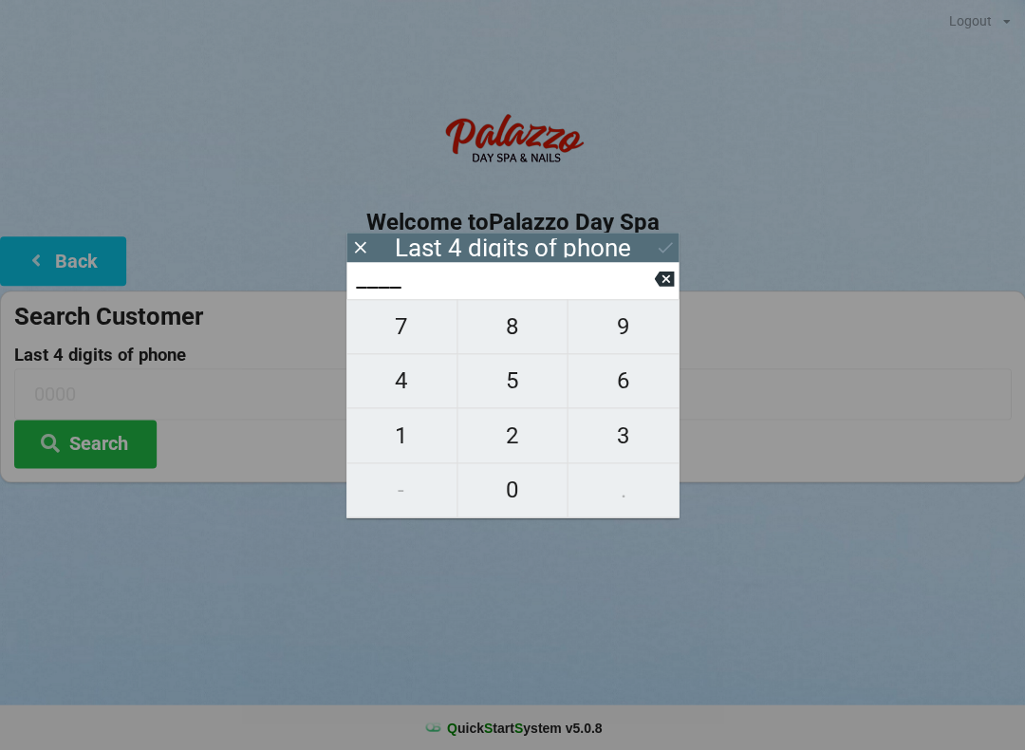
click at [620, 436] on span "3" at bounding box center [623, 436] width 111 height 40
type input "3___"
click at [619, 376] on span "6" at bounding box center [623, 381] width 111 height 40
type input "36__"
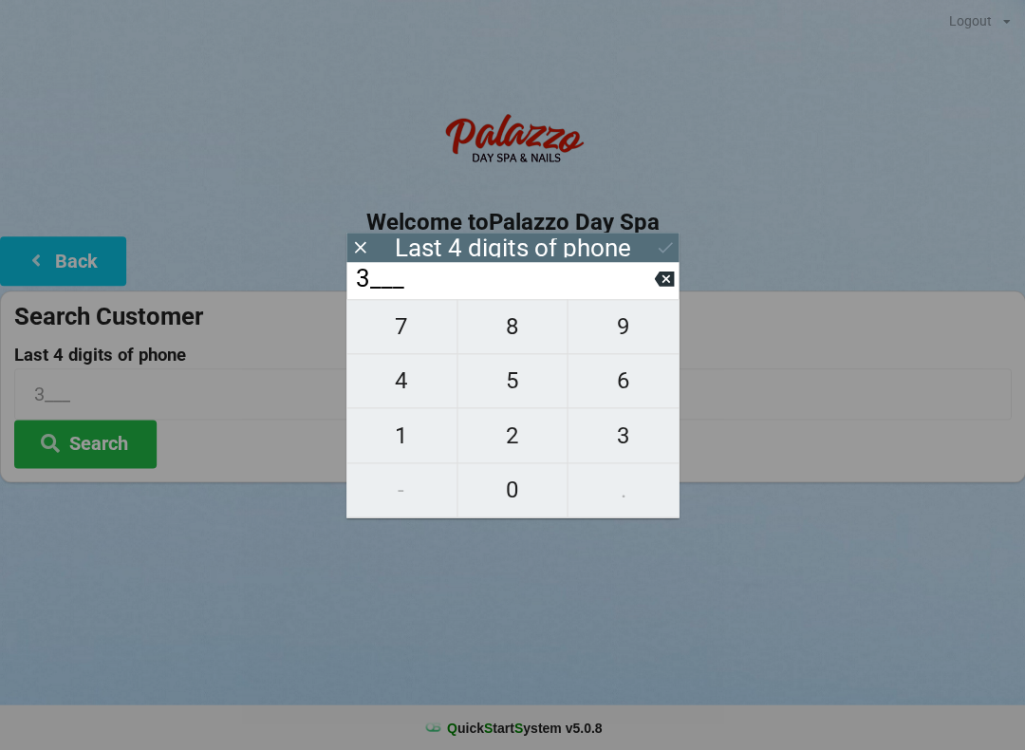
type input "36__"
click at [512, 495] on span "0" at bounding box center [513, 490] width 110 height 40
type input "360_"
click at [504, 434] on span "2" at bounding box center [513, 436] width 110 height 40
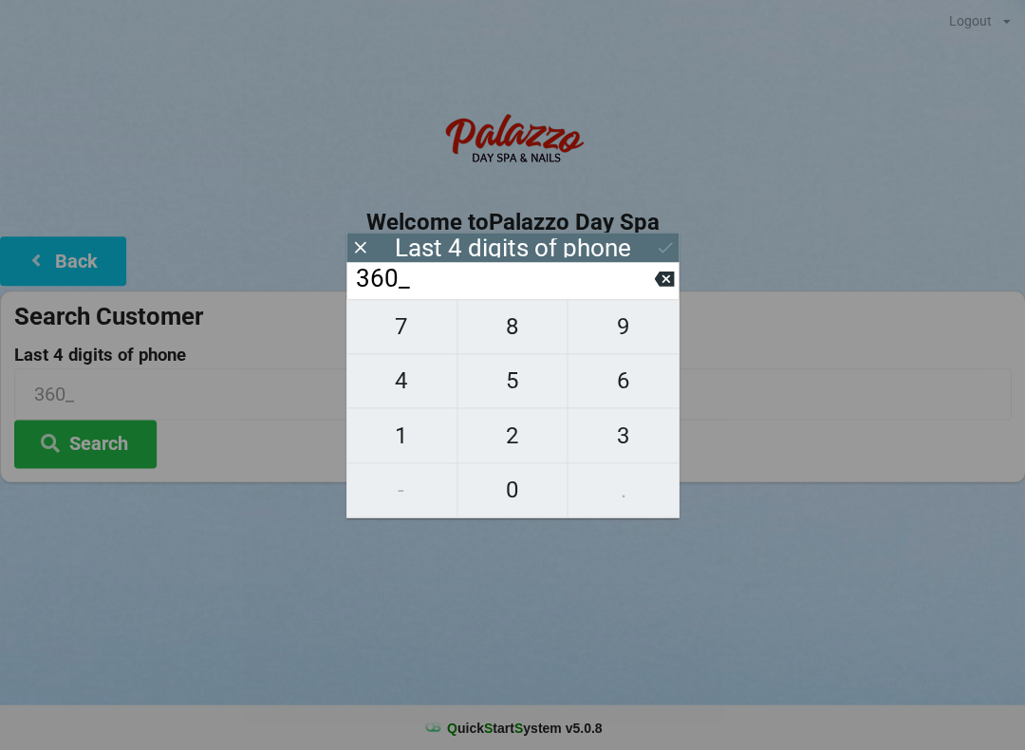
type input "3602"
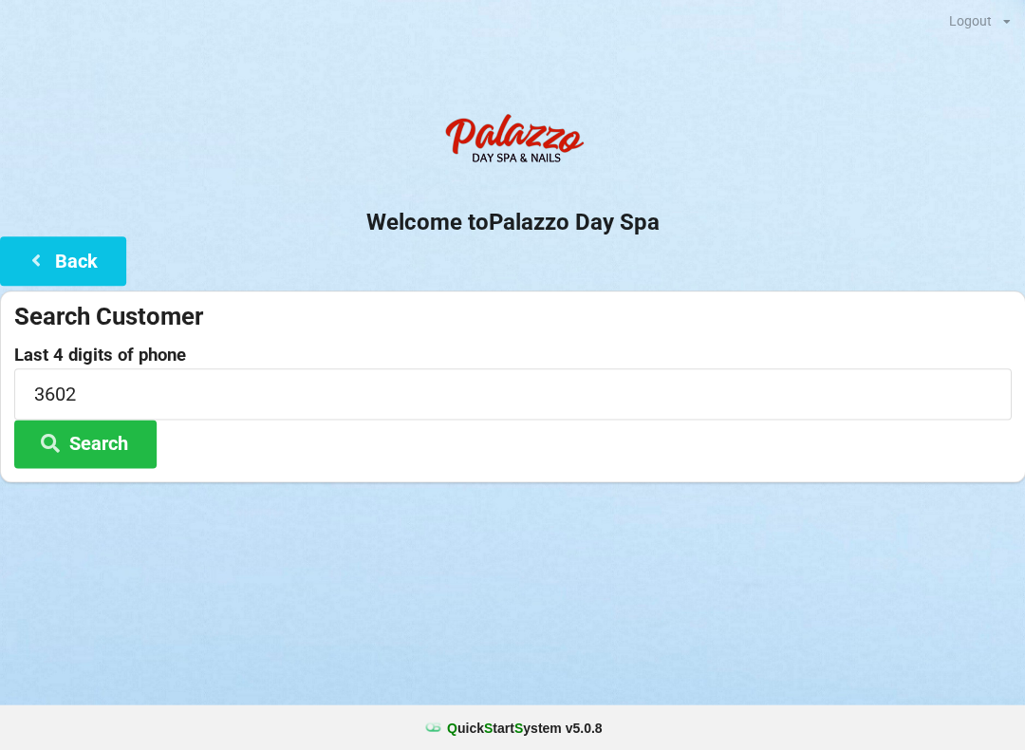
click at [101, 424] on button "Search" at bounding box center [85, 444] width 142 height 48
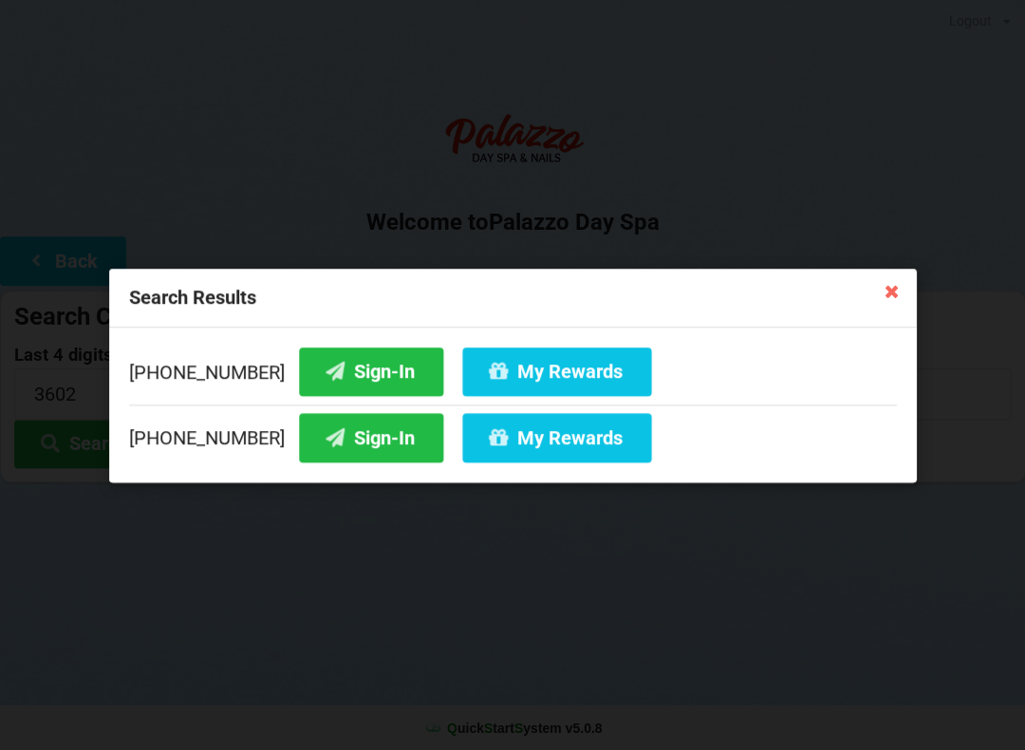
click at [353, 436] on button "Sign-In" at bounding box center [371, 437] width 144 height 48
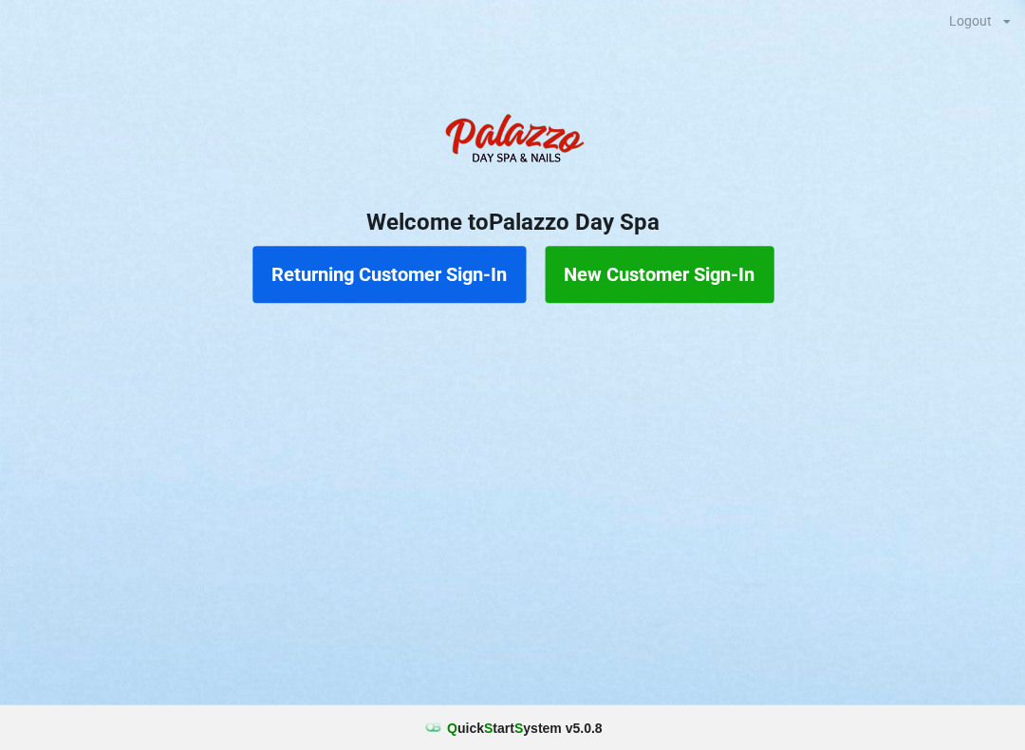
click at [433, 260] on button "Returning Customer Sign-In" at bounding box center [389, 274] width 273 height 57
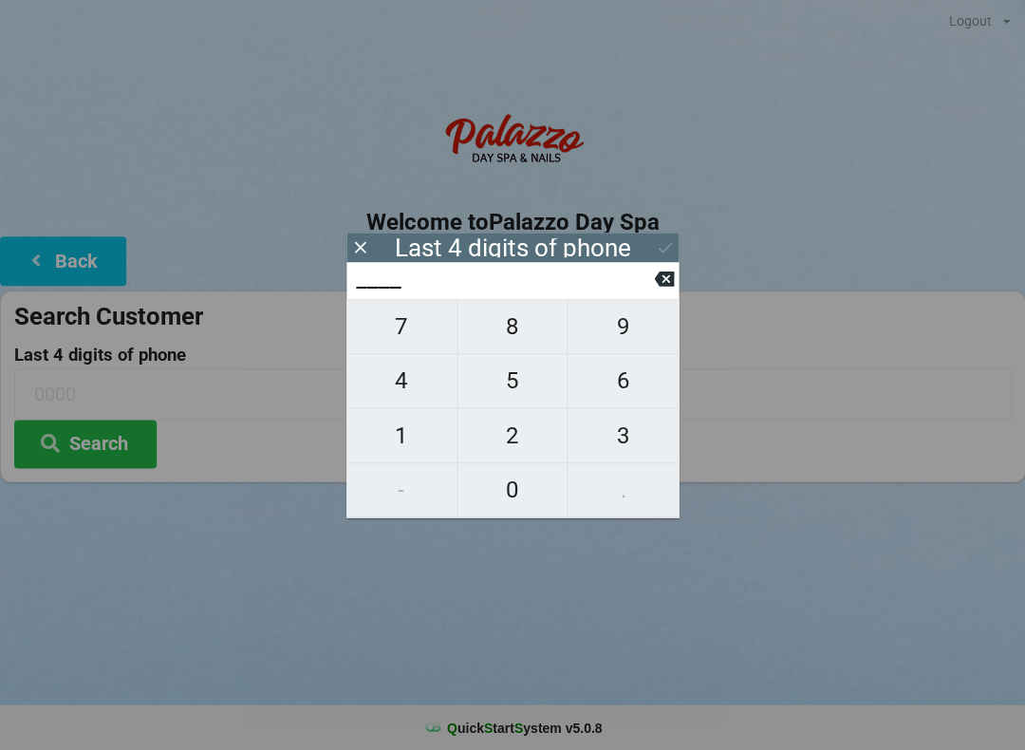
click at [632, 393] on span "6" at bounding box center [623, 381] width 111 height 40
type input "6___"
click at [520, 396] on span "5" at bounding box center [513, 381] width 110 height 40
type input "65__"
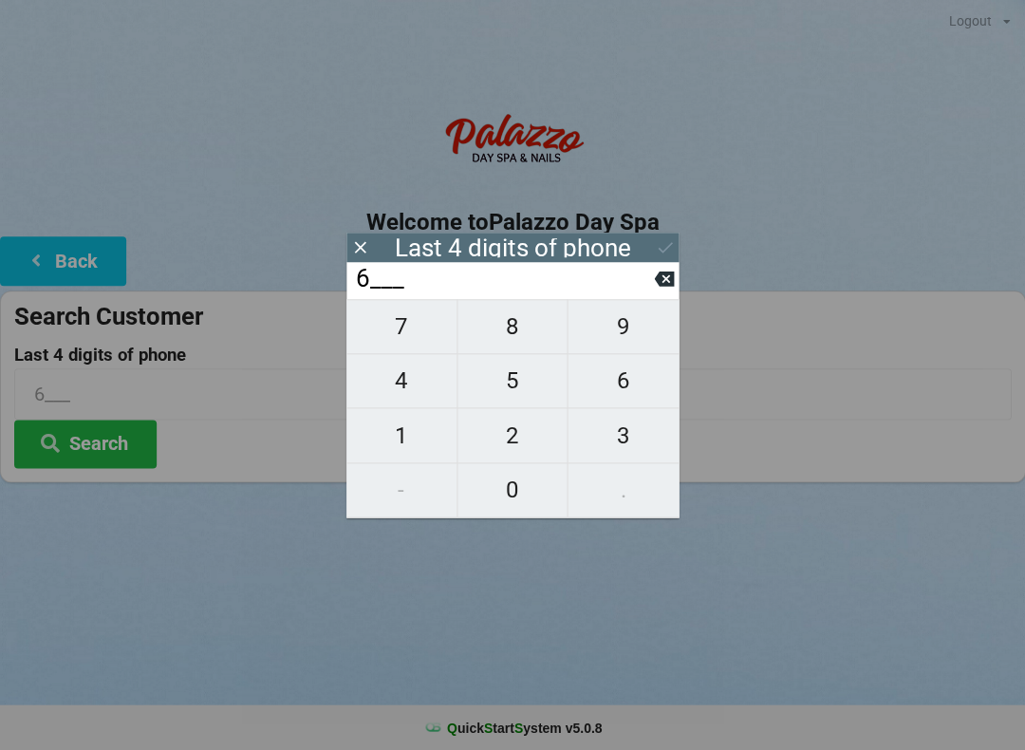
type input "65__"
click at [512, 508] on span "0" at bounding box center [513, 490] width 110 height 40
type input "650_"
click at [631, 375] on span "6" at bounding box center [623, 381] width 111 height 40
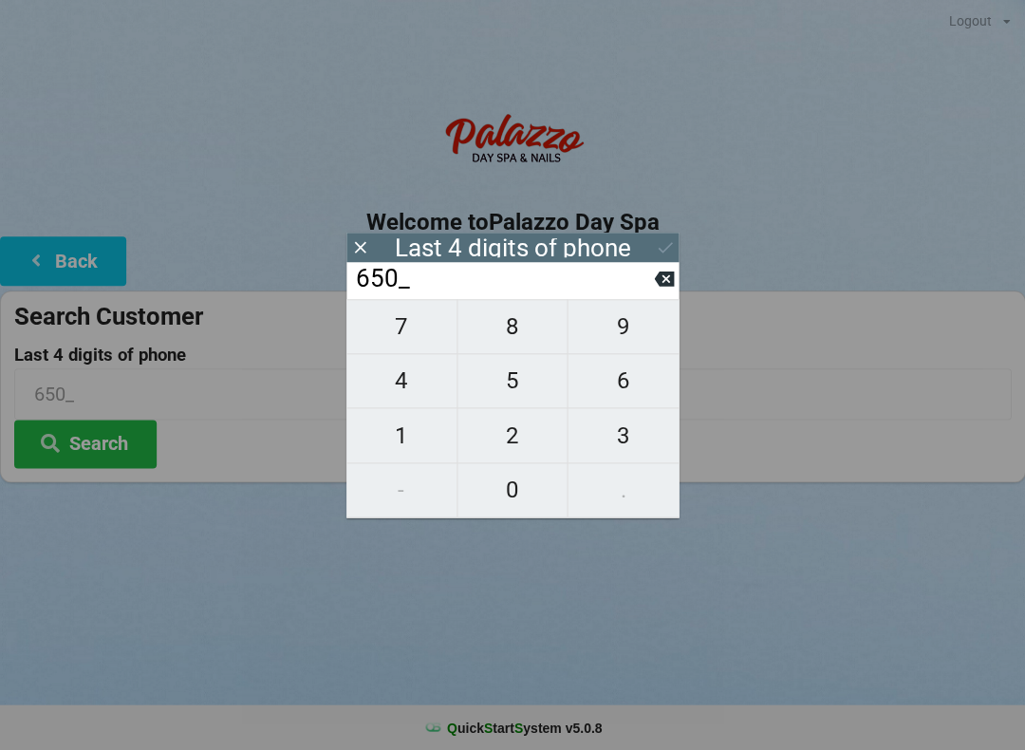
type input "6506"
click at [97, 439] on button "Search" at bounding box center [85, 444] width 142 height 48
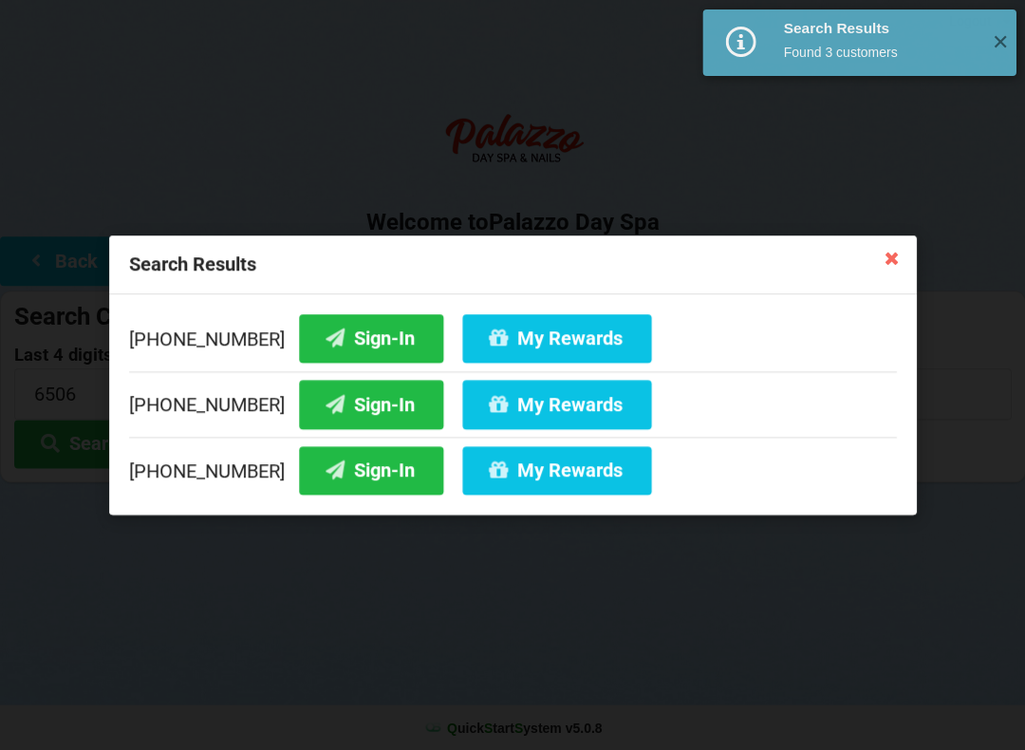
click at [344, 332] on button "Sign-In" at bounding box center [371, 338] width 144 height 48
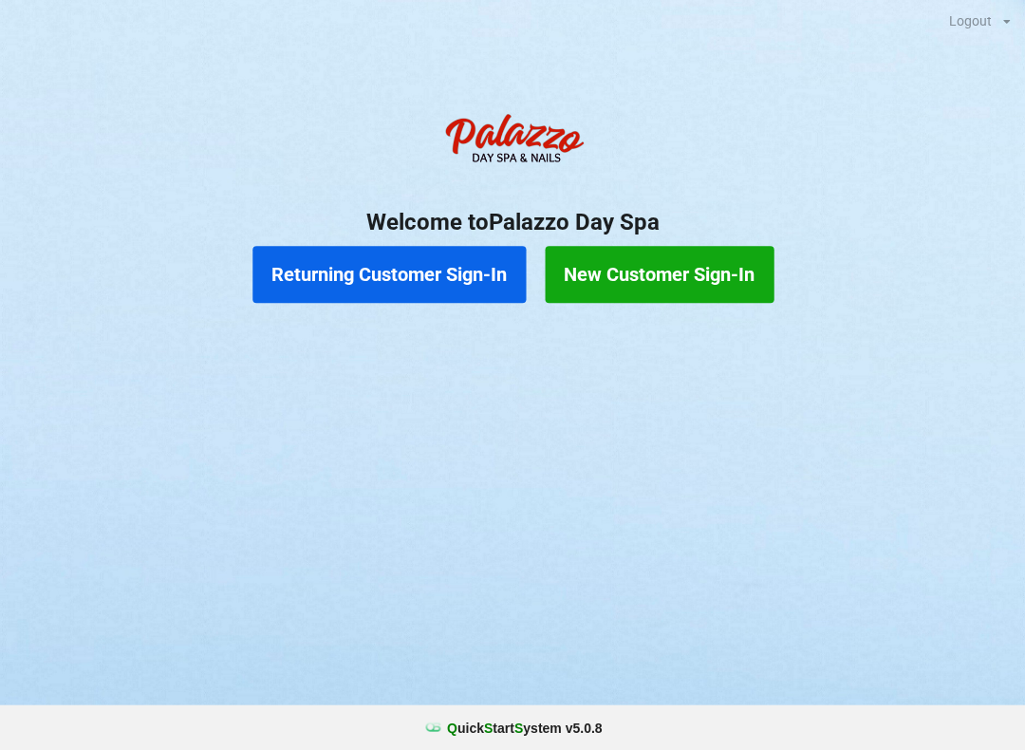
click at [430, 269] on button "Returning Customer Sign-In" at bounding box center [389, 274] width 273 height 57
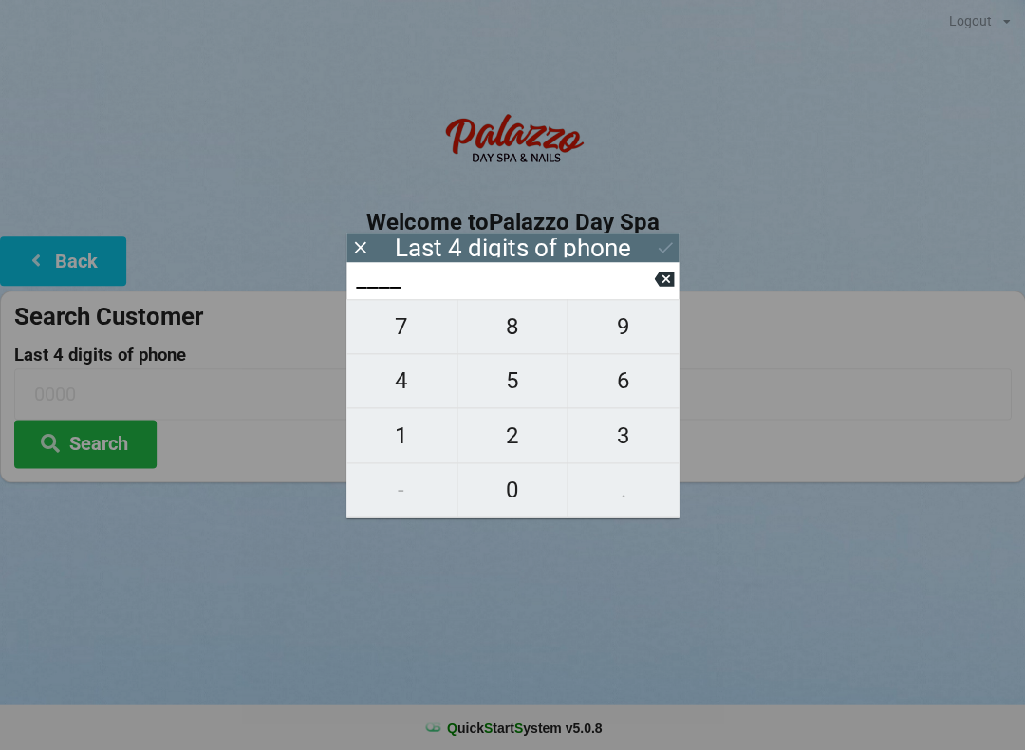
click at [530, 391] on span "5" at bounding box center [513, 381] width 110 height 40
type input "5___"
click at [627, 340] on span "9" at bounding box center [623, 327] width 111 height 40
type input "59__"
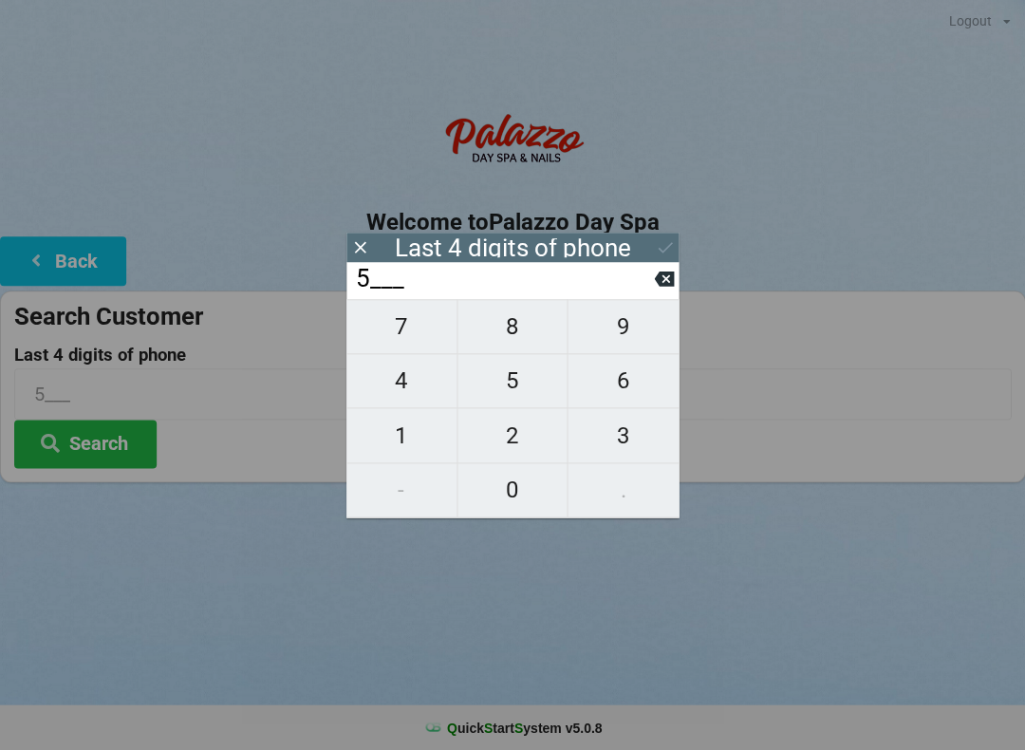
type input "59__"
click at [420, 397] on span "4" at bounding box center [402, 381] width 110 height 40
type input "594_"
click at [515, 386] on span "5" at bounding box center [513, 381] width 110 height 40
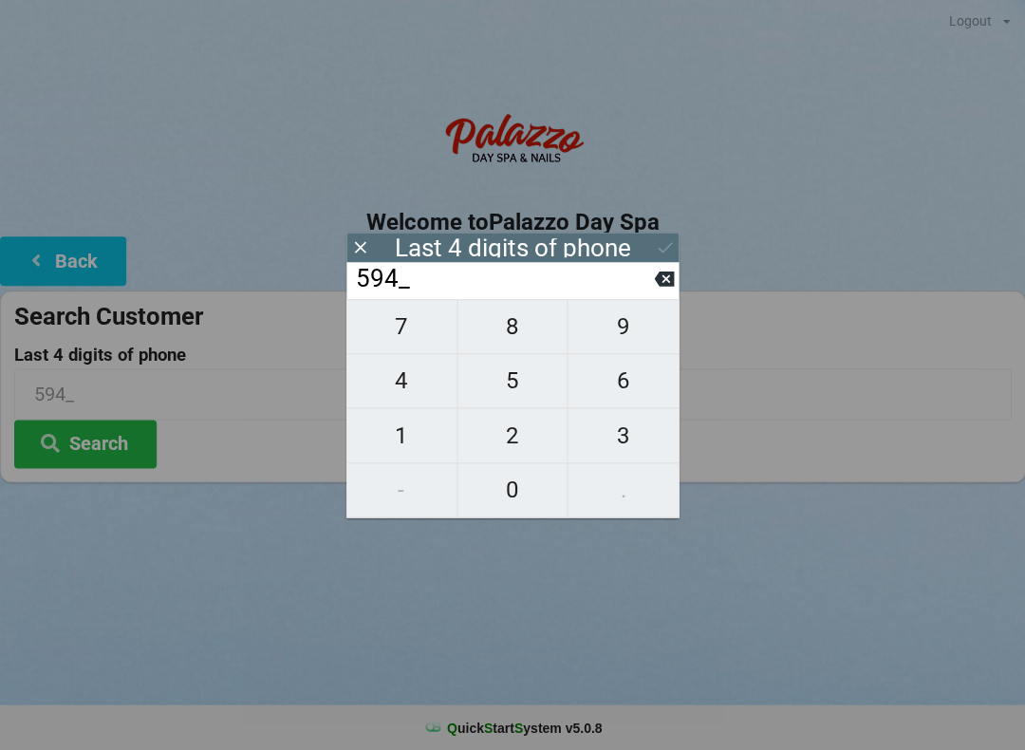
type input "5945"
click at [141, 443] on button "Search" at bounding box center [85, 444] width 142 height 48
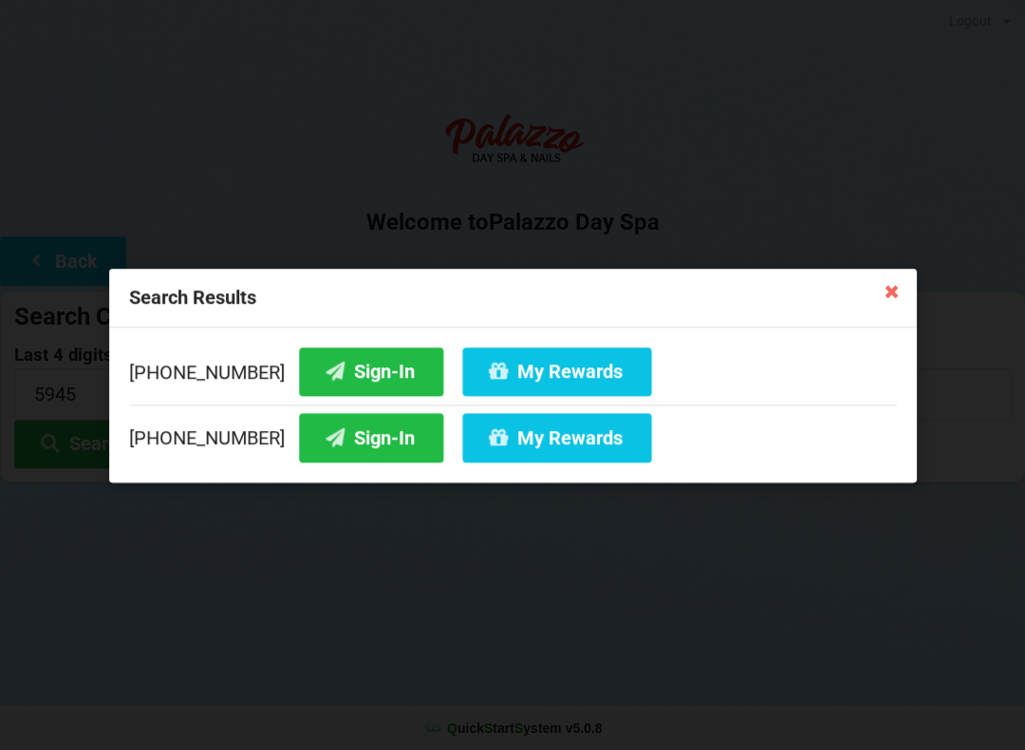
click at [354, 448] on button "Sign-In" at bounding box center [371, 437] width 144 height 48
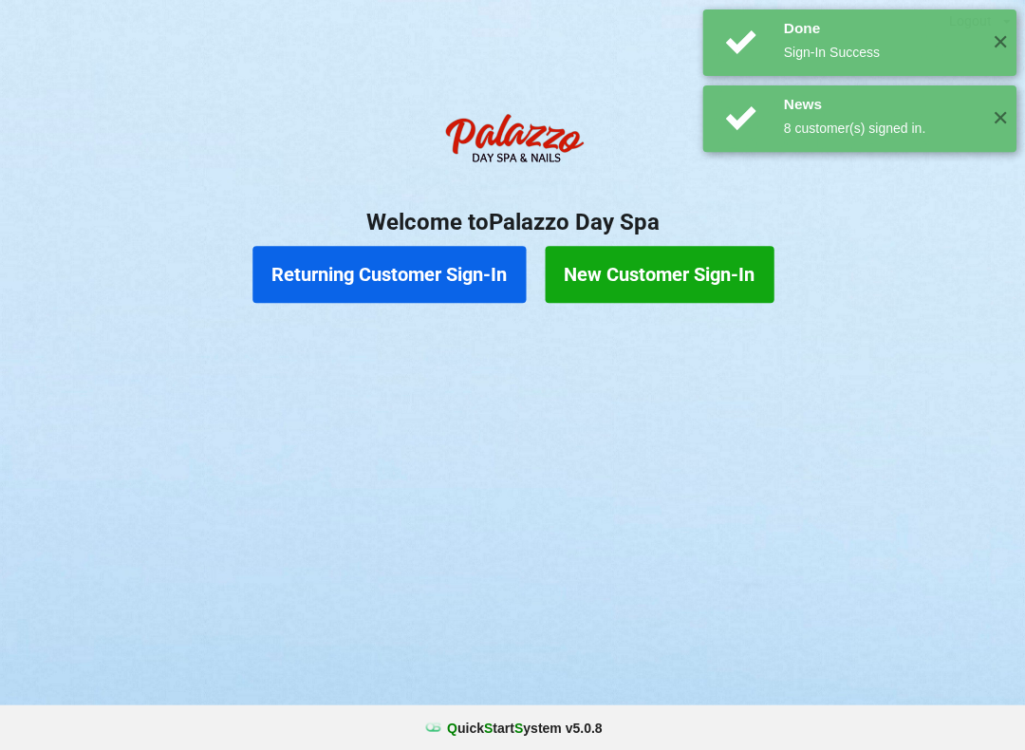
click at [891, 44] on div "Sign-In Success" at bounding box center [880, 52] width 195 height 19
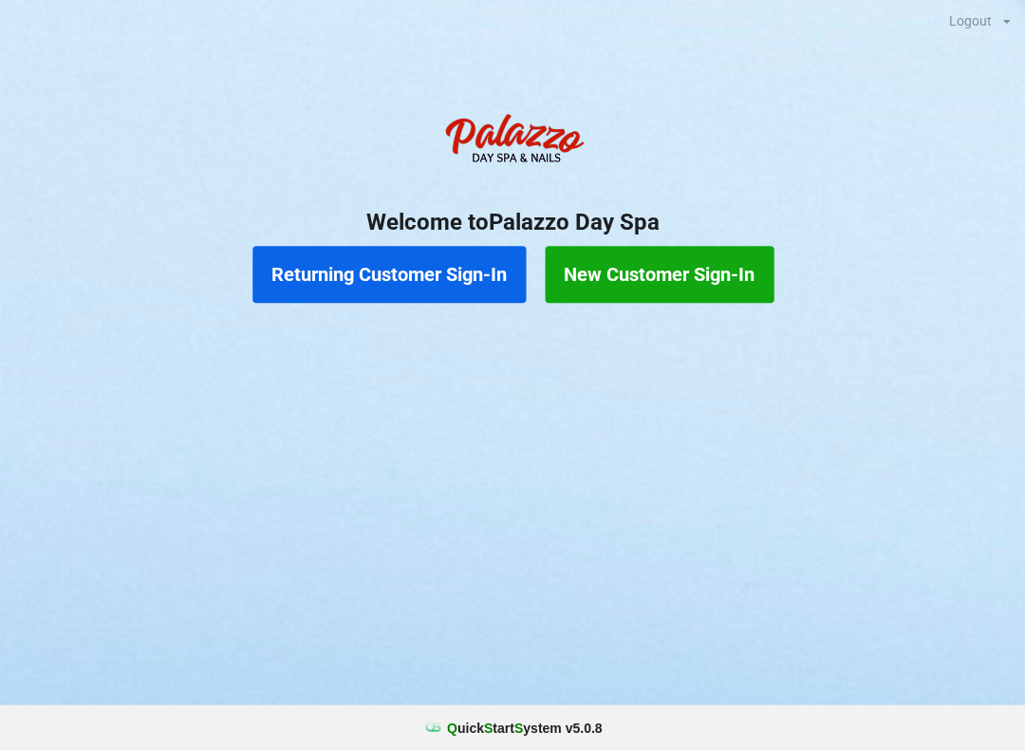
click at [448, 277] on button "Returning Customer Sign-In" at bounding box center [389, 274] width 273 height 57
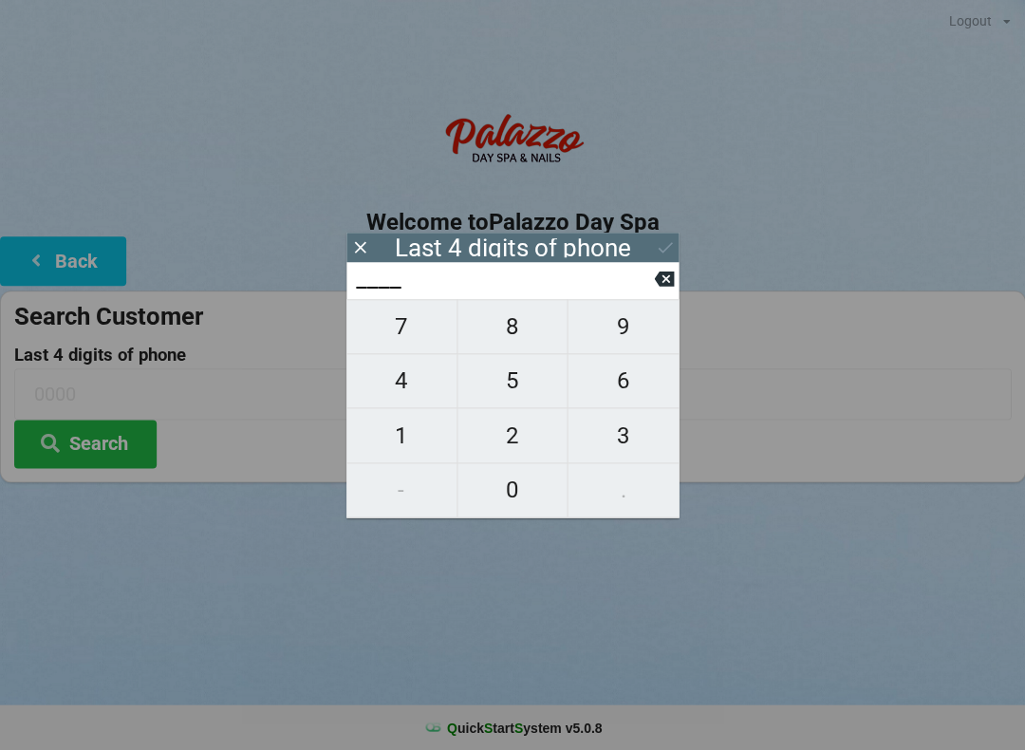
click at [509, 345] on span "8" at bounding box center [513, 327] width 110 height 40
type input "8___"
click at [627, 391] on span "6" at bounding box center [623, 381] width 111 height 40
type input "86__"
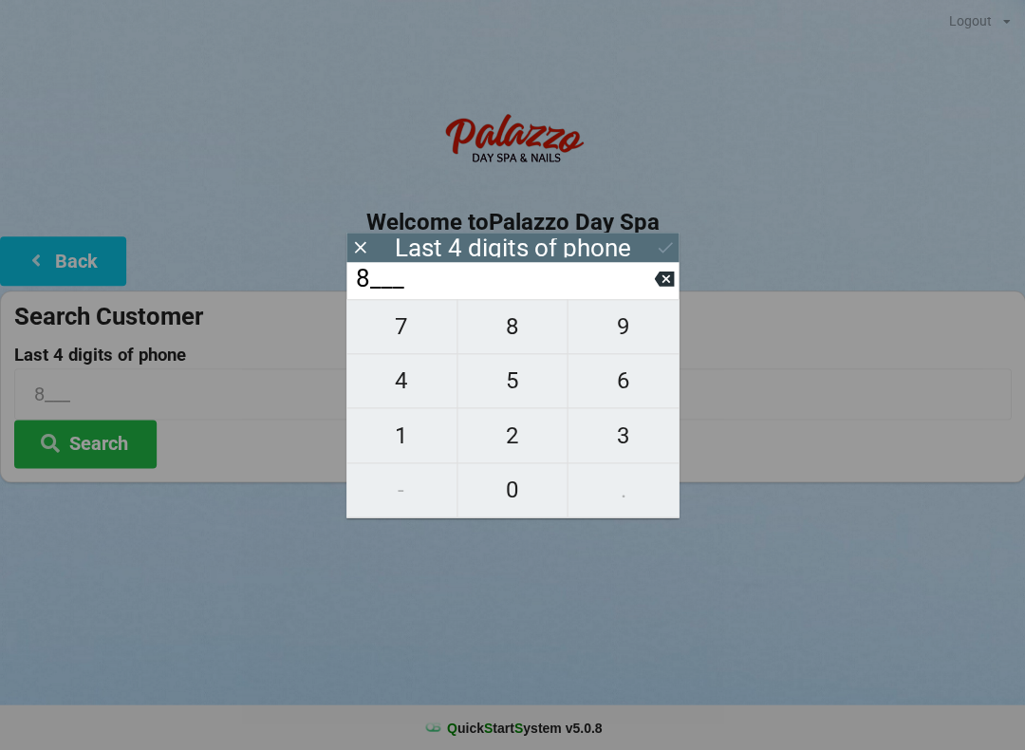
type input "86__"
click at [520, 436] on span "2" at bounding box center [513, 436] width 110 height 40
type input "862_"
click at [629, 331] on span "9" at bounding box center [623, 327] width 111 height 40
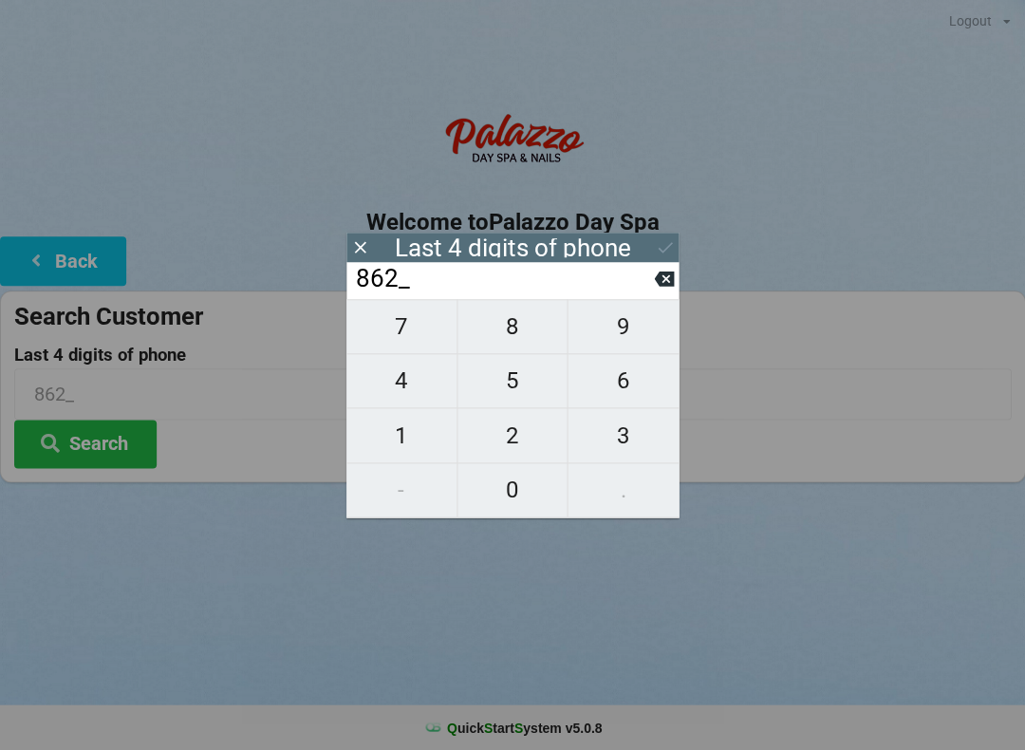
type input "8629"
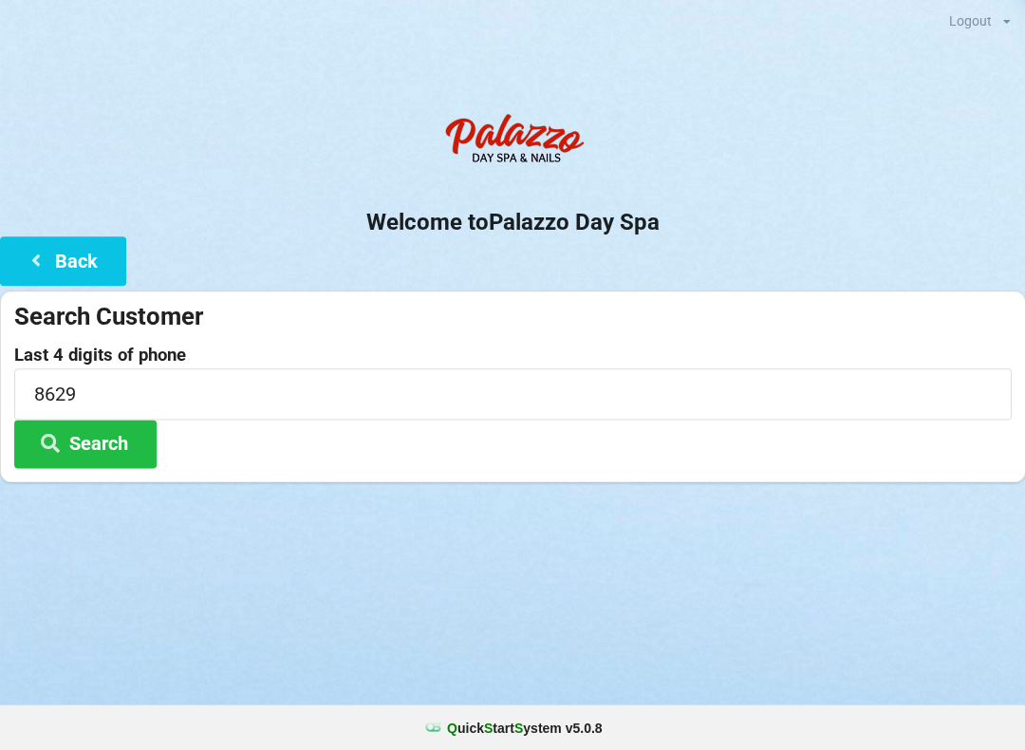
click at [105, 462] on button "Search" at bounding box center [85, 444] width 142 height 48
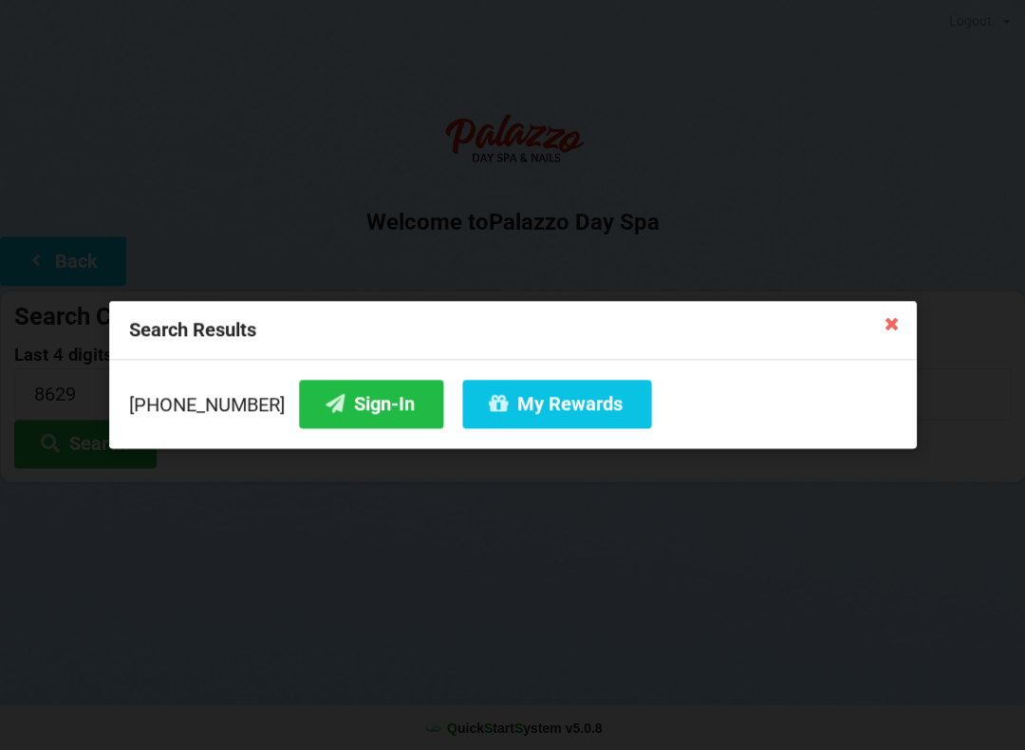
click at [359, 398] on button "Sign-In" at bounding box center [371, 404] width 144 height 48
